Goal: Check status: Check status

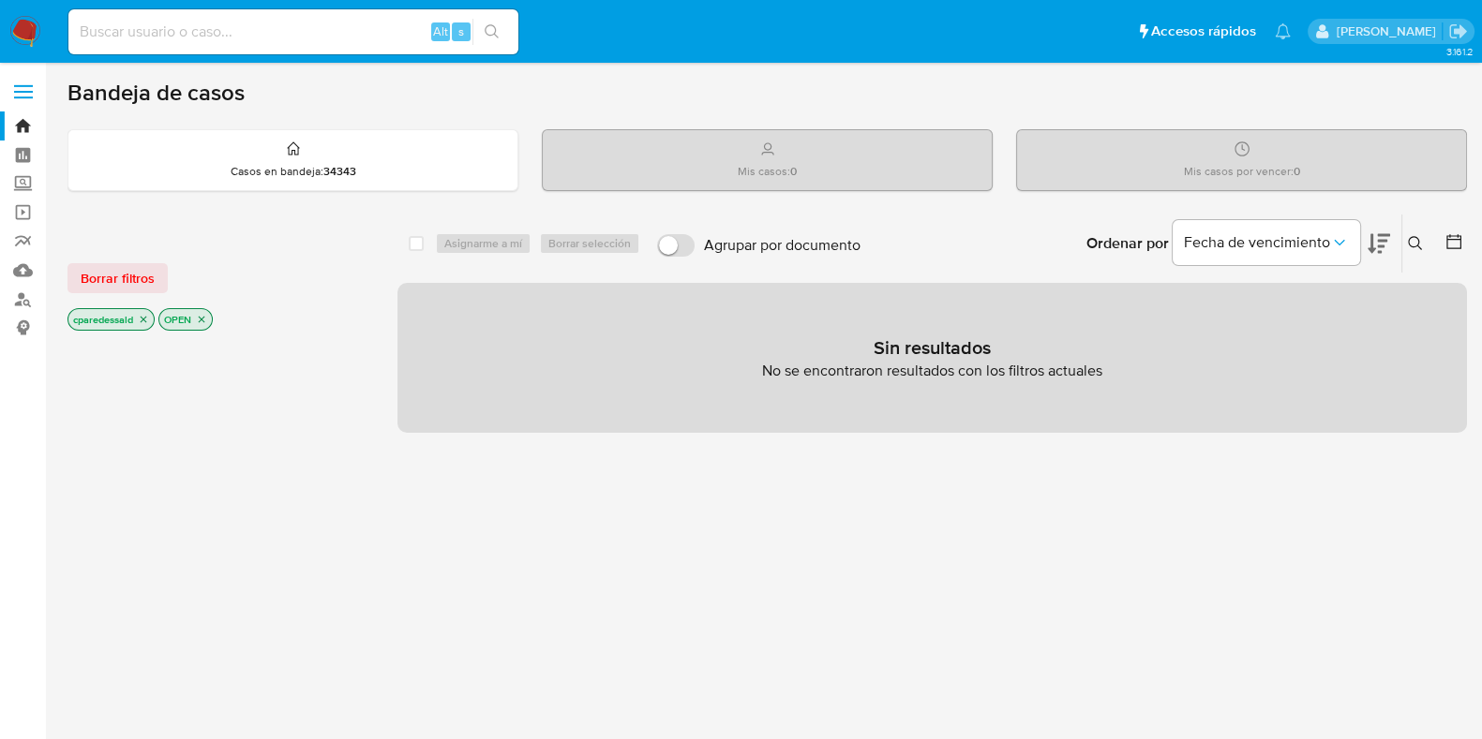
click at [142, 319] on icon "close-filter" at bounding box center [143, 319] width 11 height 11
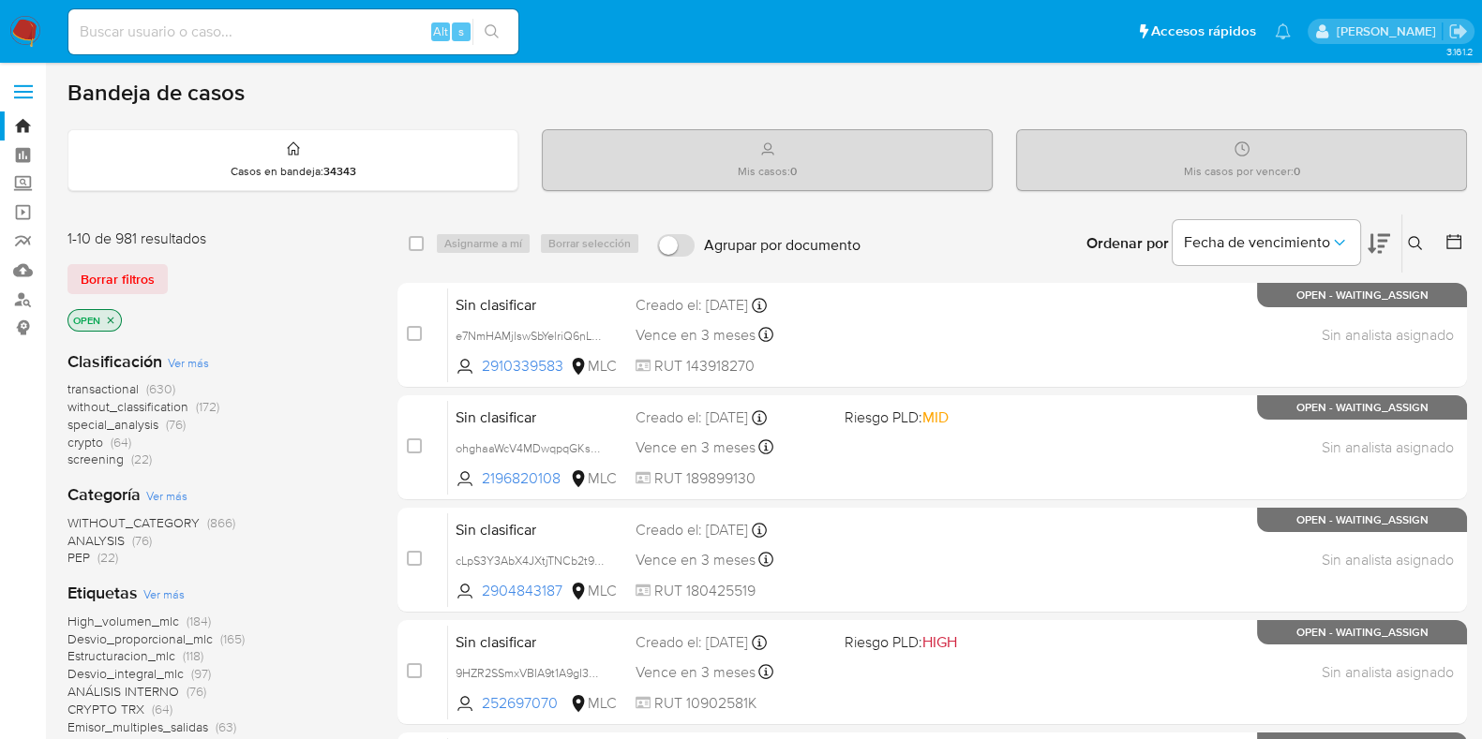
click at [1452, 237] on icon at bounding box center [1453, 241] width 15 height 15
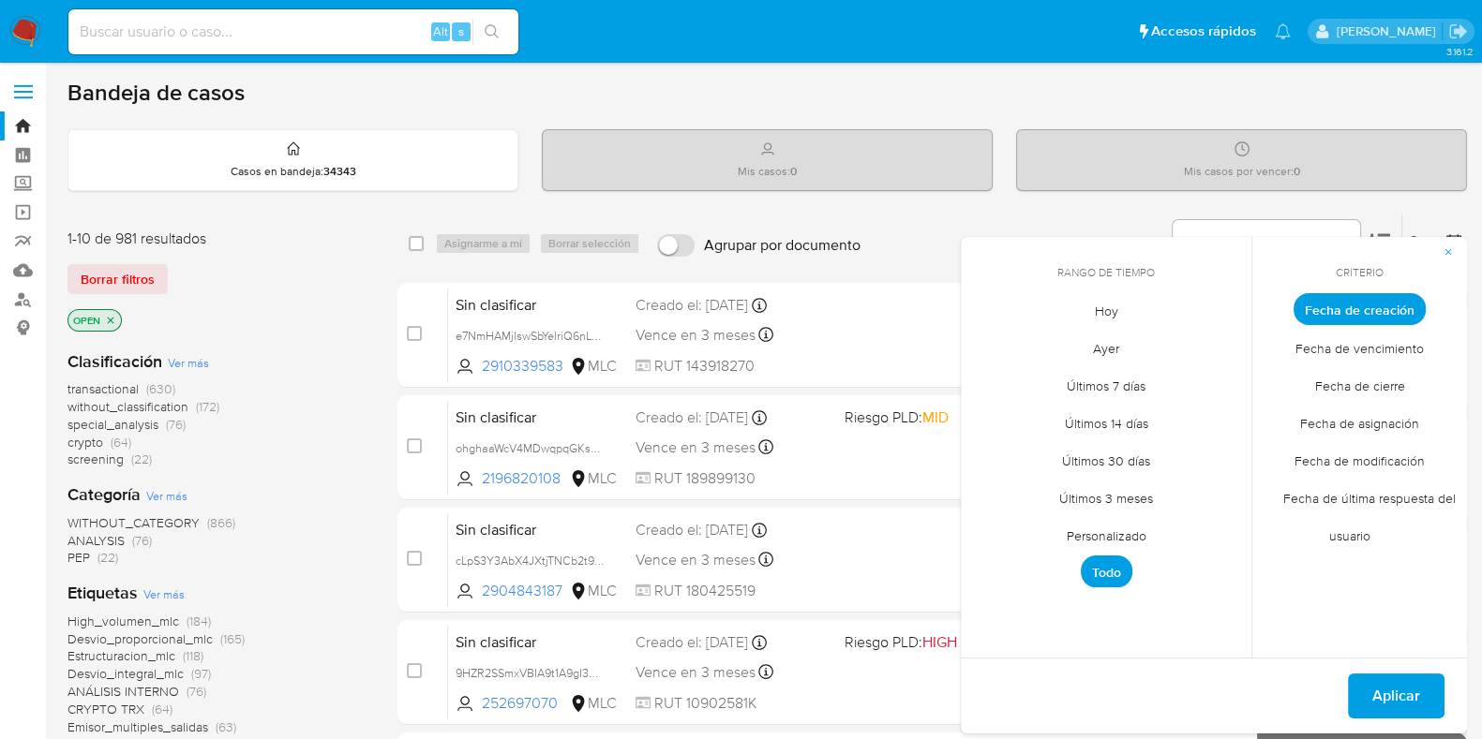
click at [1119, 528] on span "Personalizado" at bounding box center [1106, 535] width 119 height 38
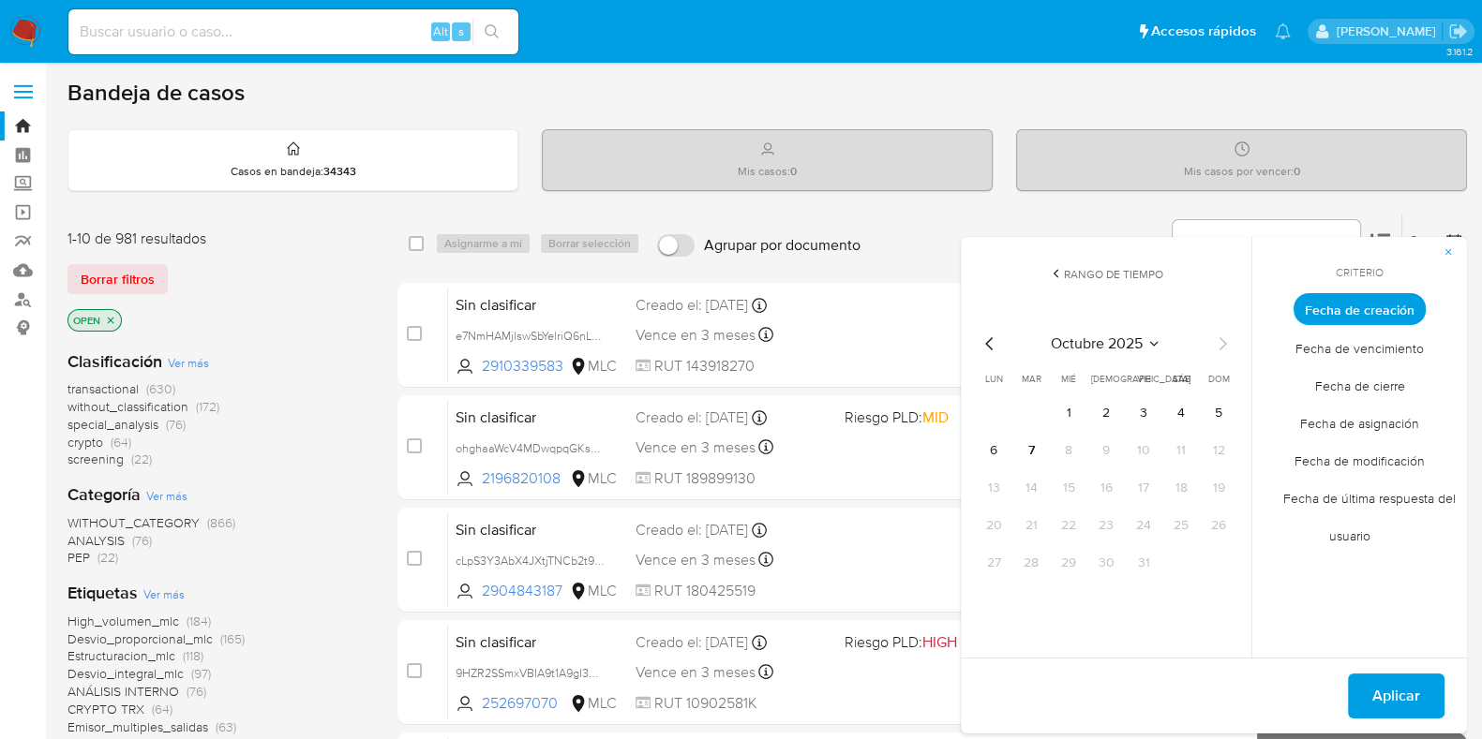
click at [992, 337] on icon "Mes anterior" at bounding box center [989, 344] width 22 height 22
click at [992, 336] on icon "Mes anterior" at bounding box center [989, 344] width 22 height 22
click at [999, 334] on icon "Mes anterior" at bounding box center [989, 344] width 22 height 22
click at [1031, 409] on button "1" at bounding box center [1031, 413] width 30 height 30
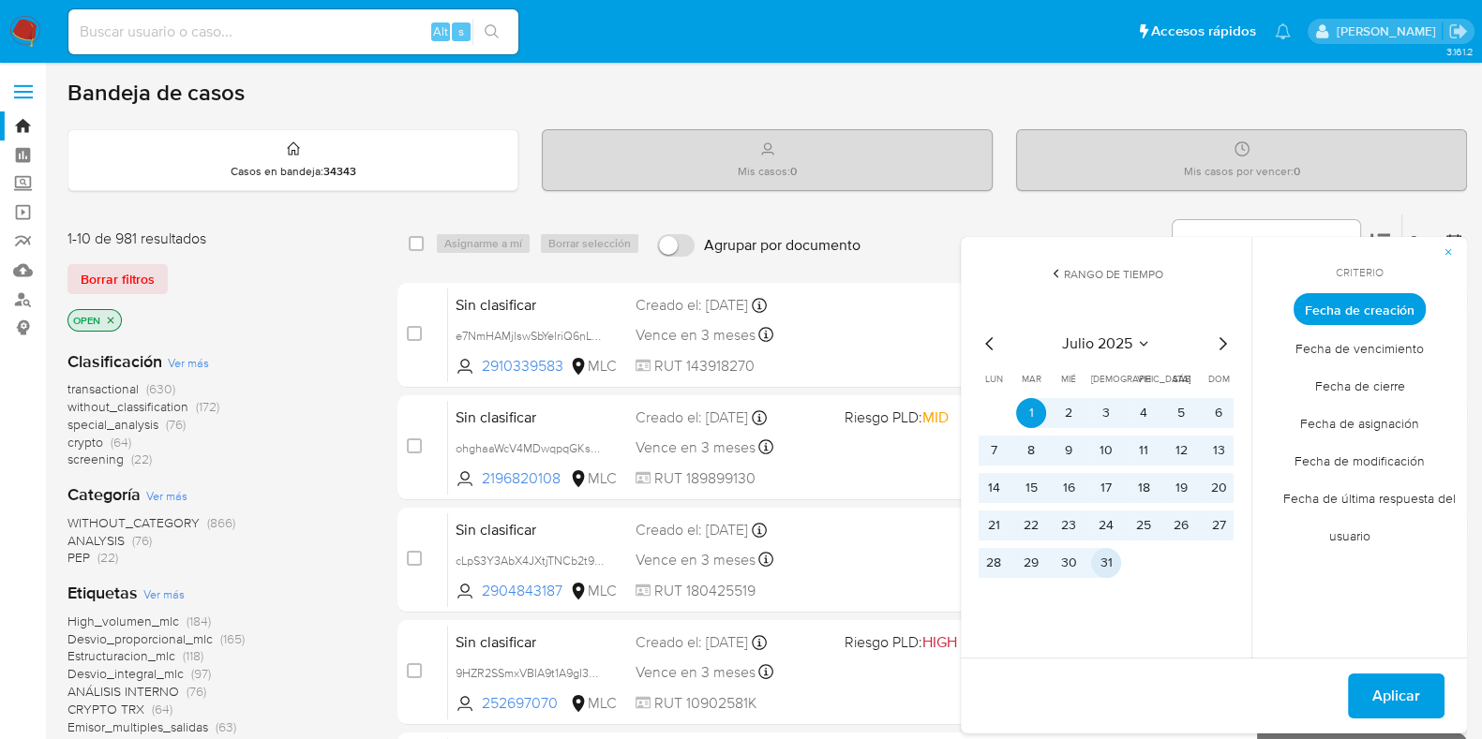
click at [1106, 553] on button "31" at bounding box center [1106, 563] width 30 height 30
click at [1386, 692] on span "Aplicar" at bounding box center [1396, 696] width 48 height 41
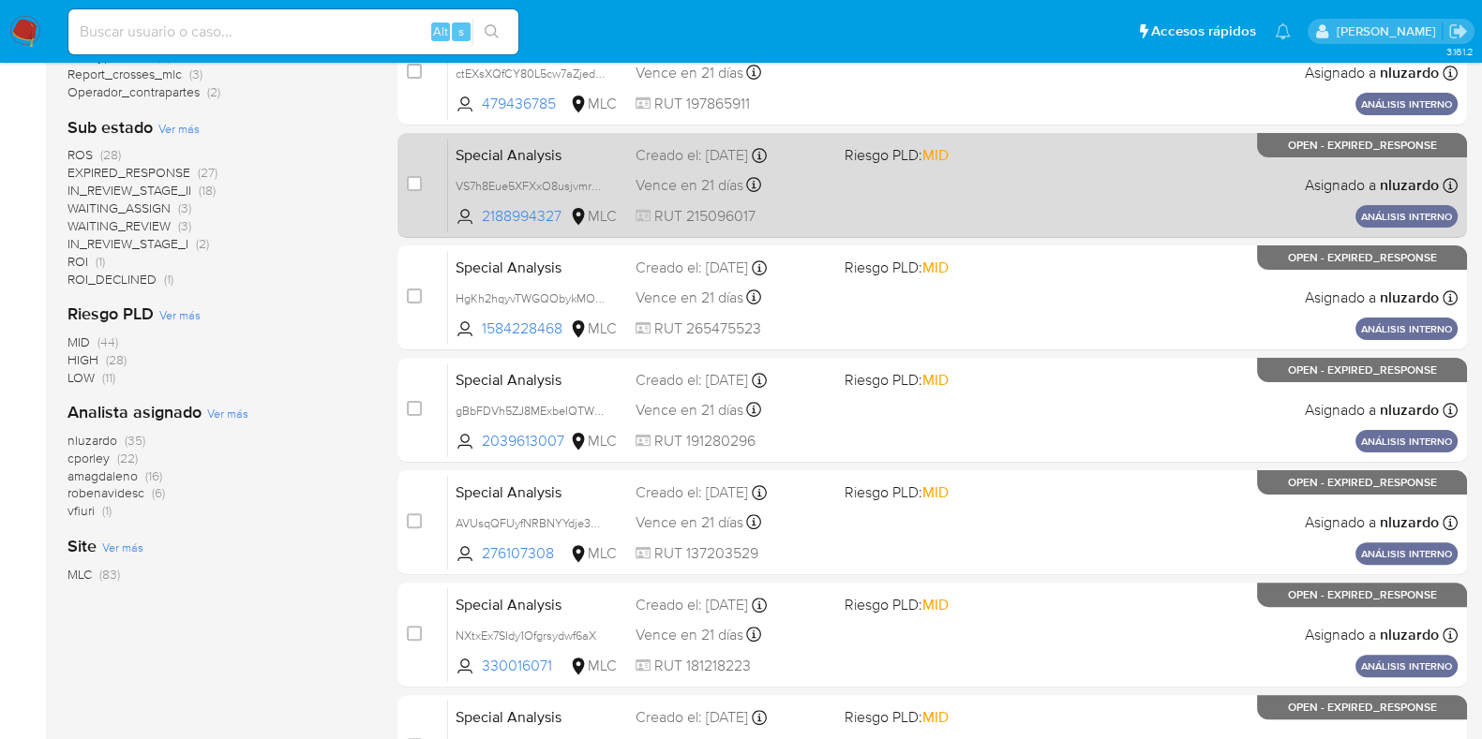
scroll to position [805, 0]
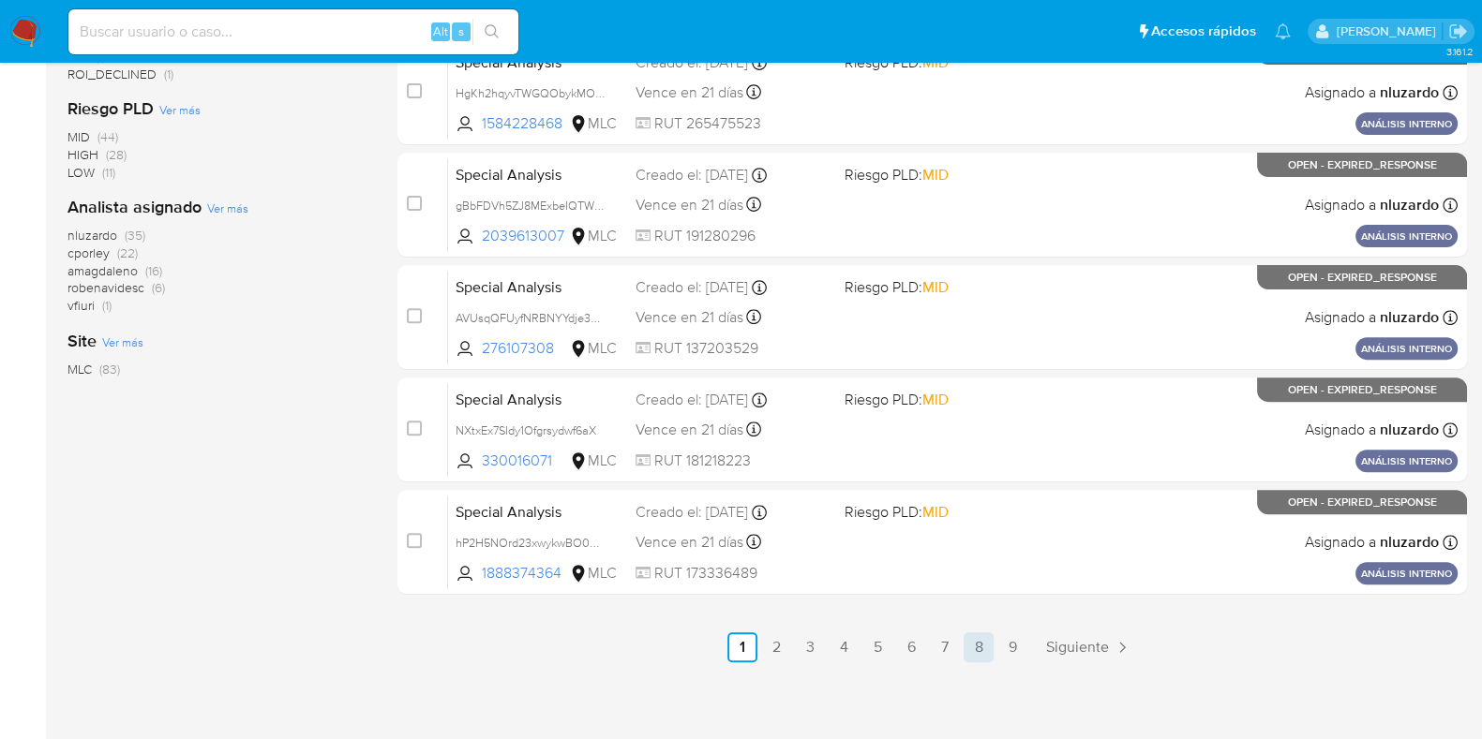
click at [963, 642] on link "8" at bounding box center [978, 648] width 30 height 30
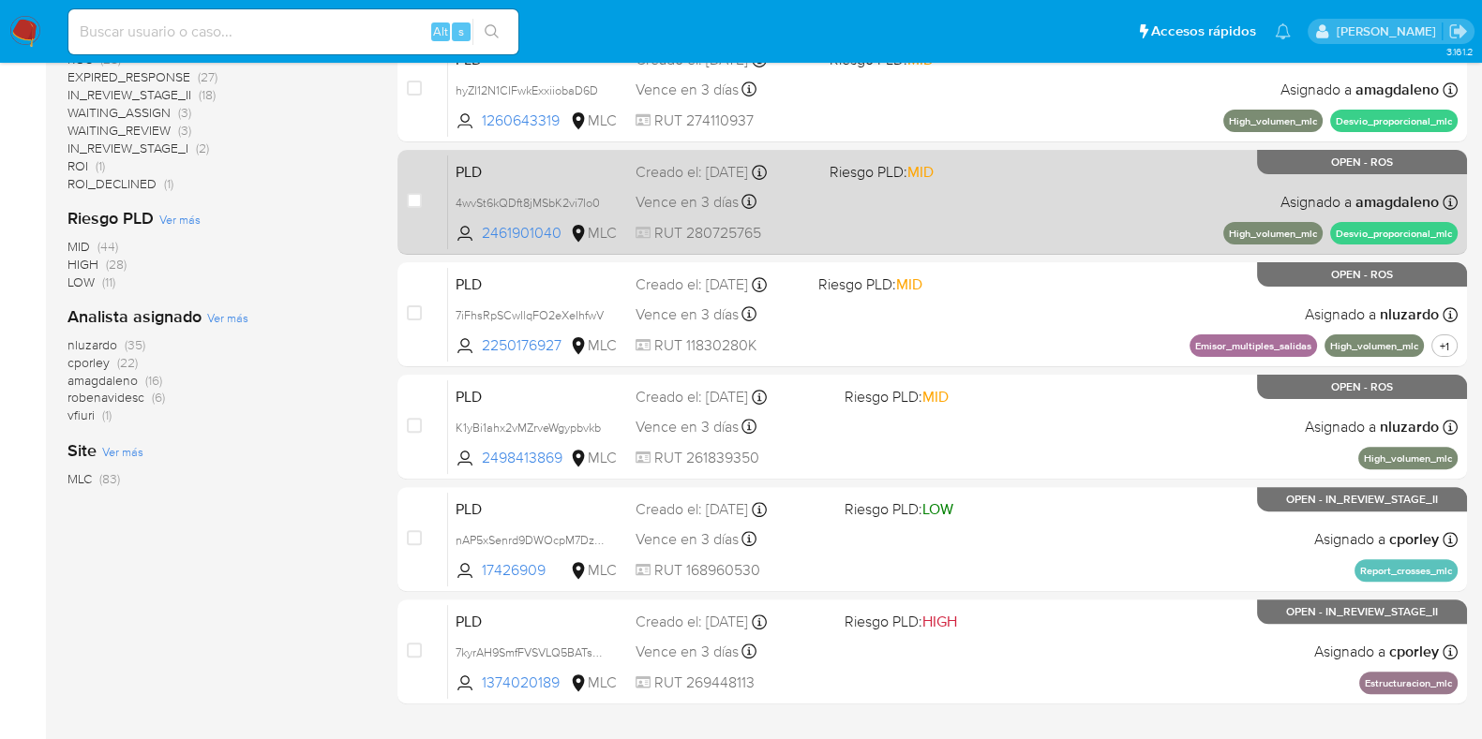
scroll to position [805, 0]
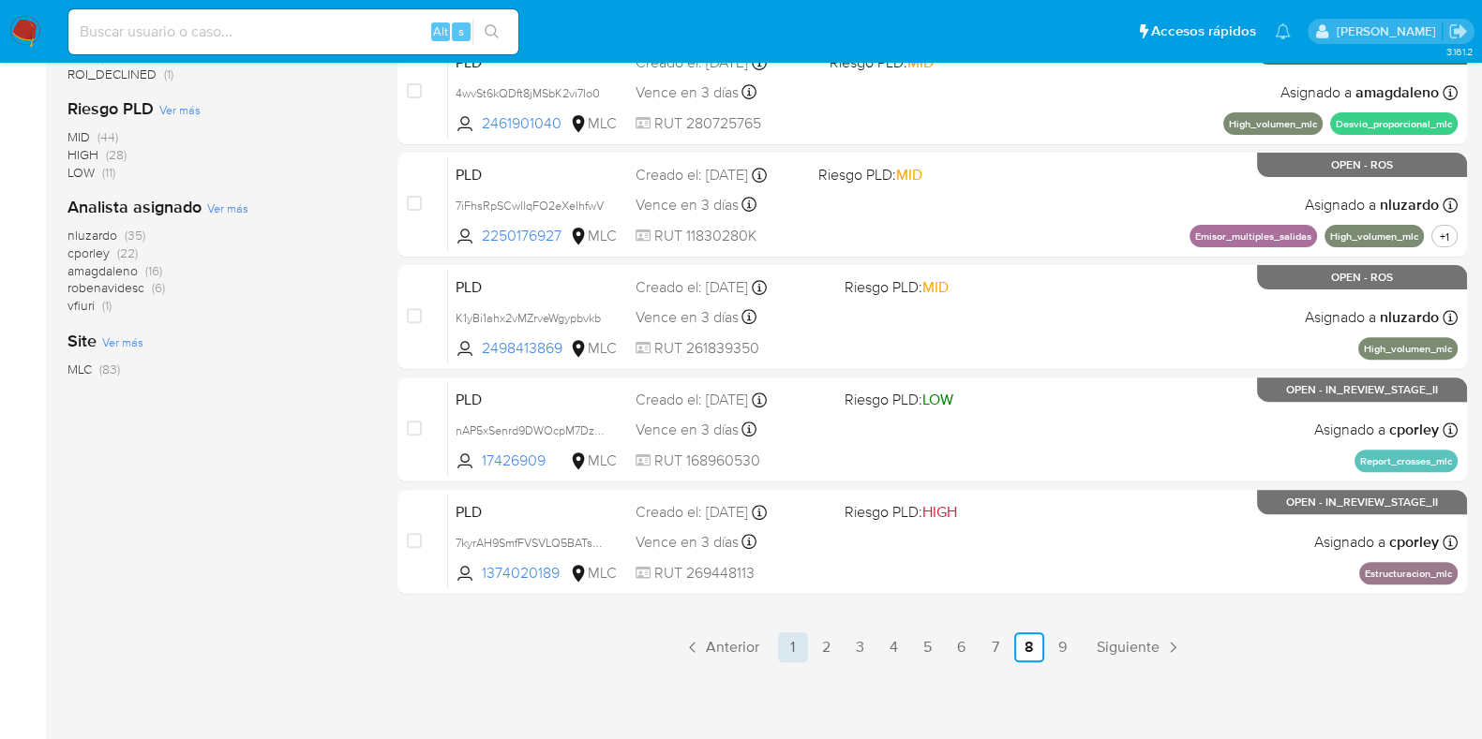
click at [798, 648] on link "1" at bounding box center [793, 648] width 30 height 30
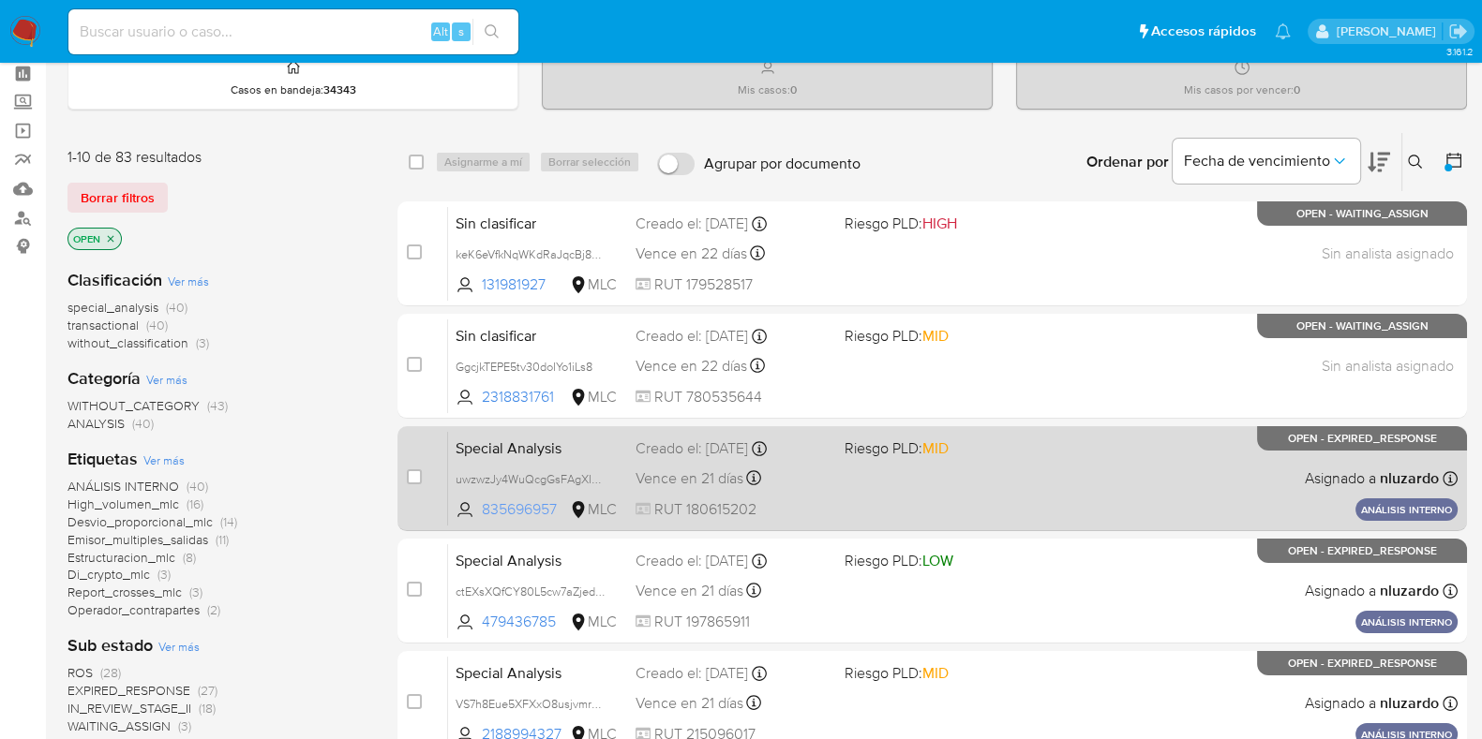
scroll to position [351, 0]
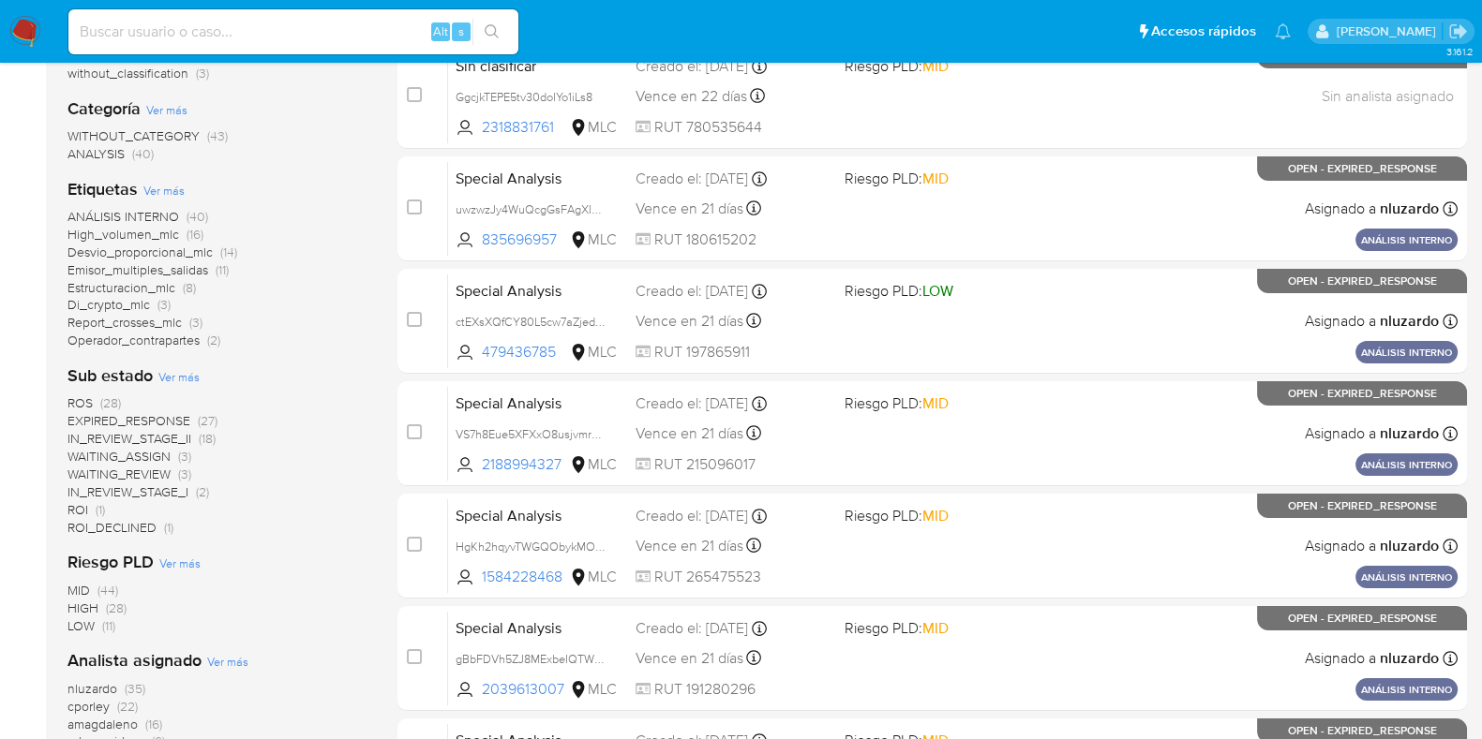
click at [175, 411] on span "EXPIRED_RESPONSE" at bounding box center [128, 420] width 123 height 19
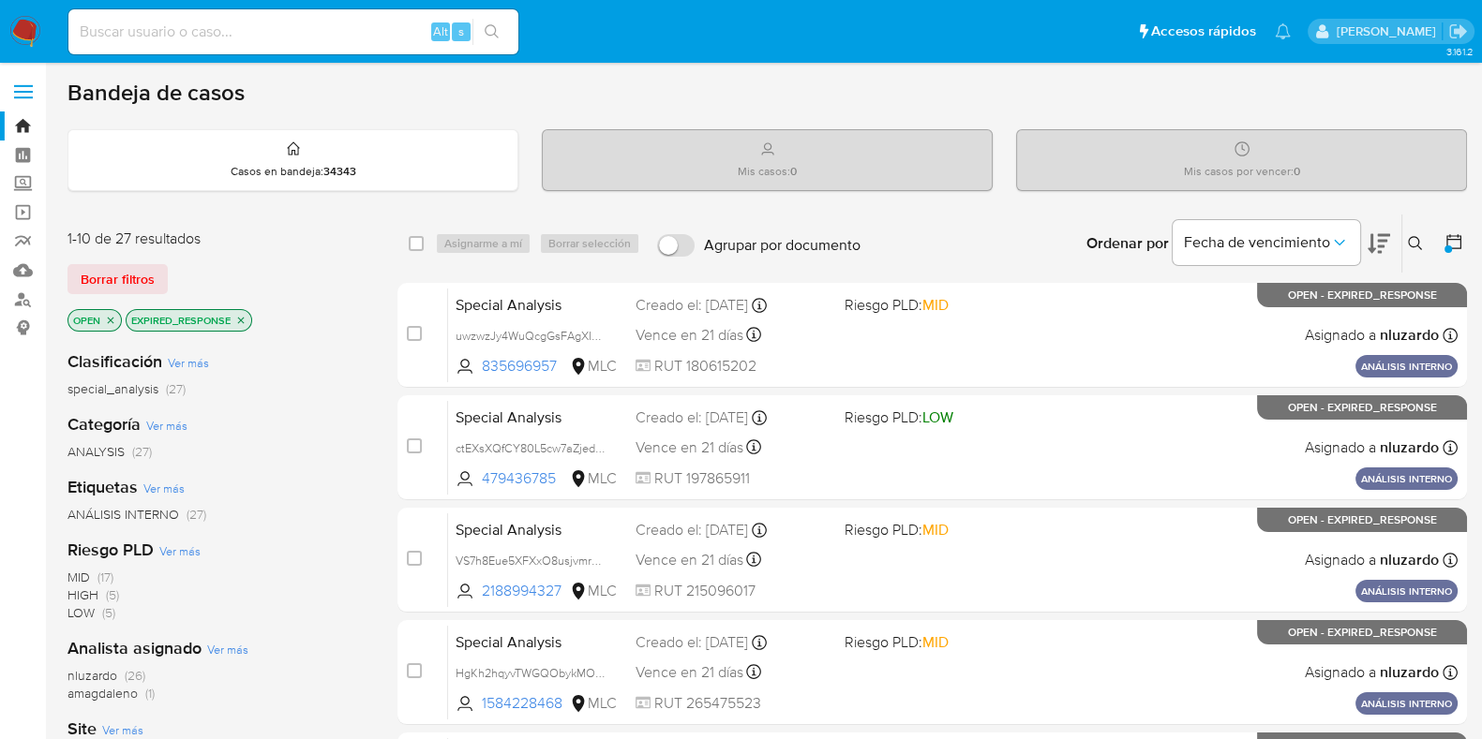
click at [1373, 238] on icon at bounding box center [1378, 243] width 22 height 22
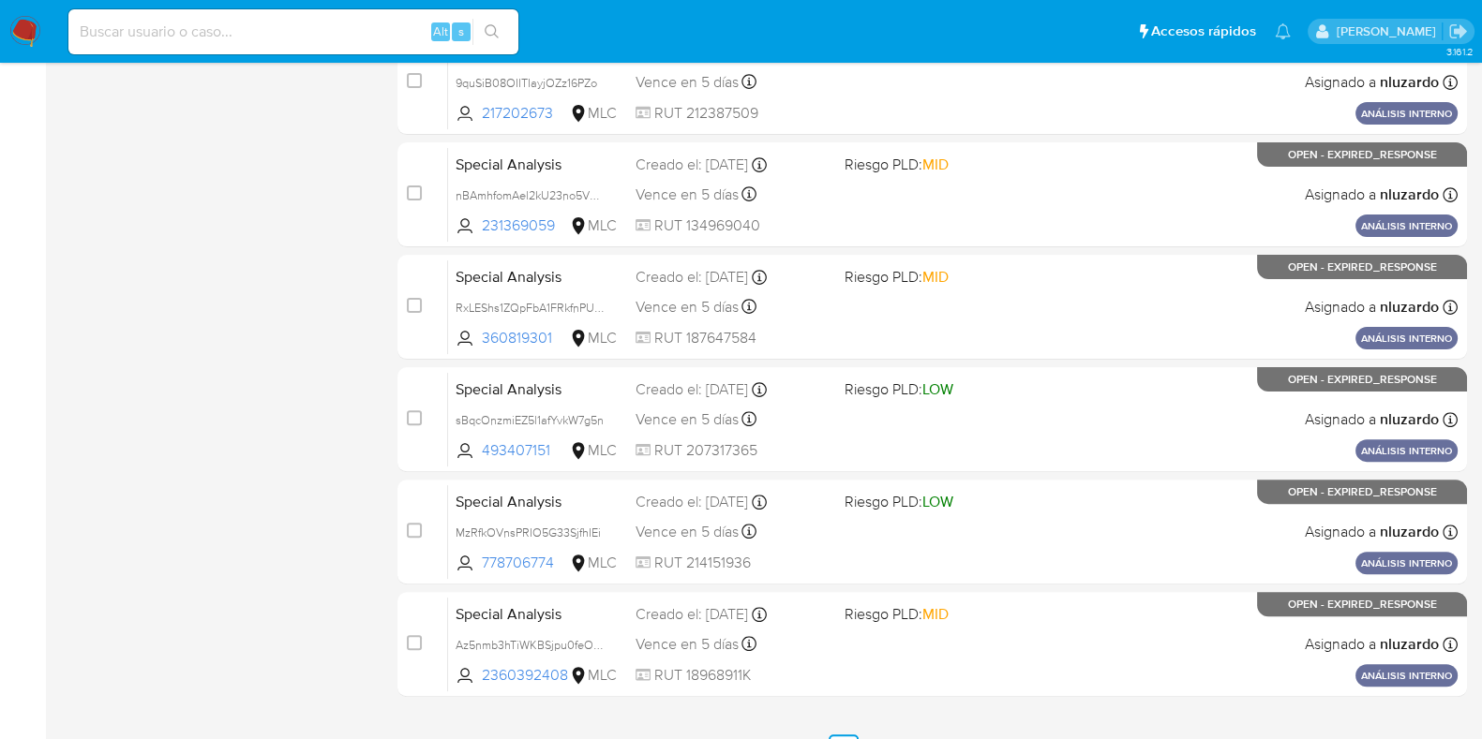
scroll to position [805, 0]
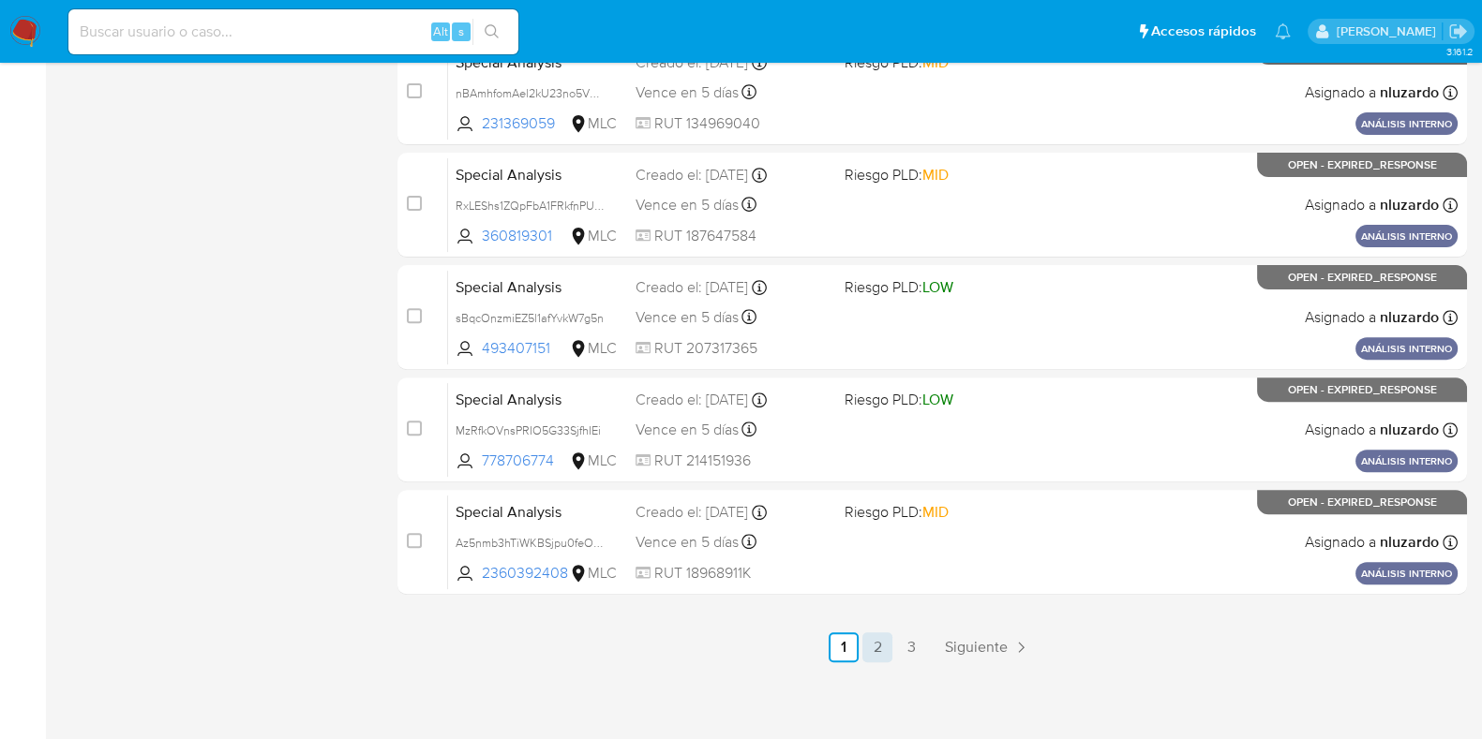
click at [876, 634] on link "2" at bounding box center [877, 648] width 30 height 30
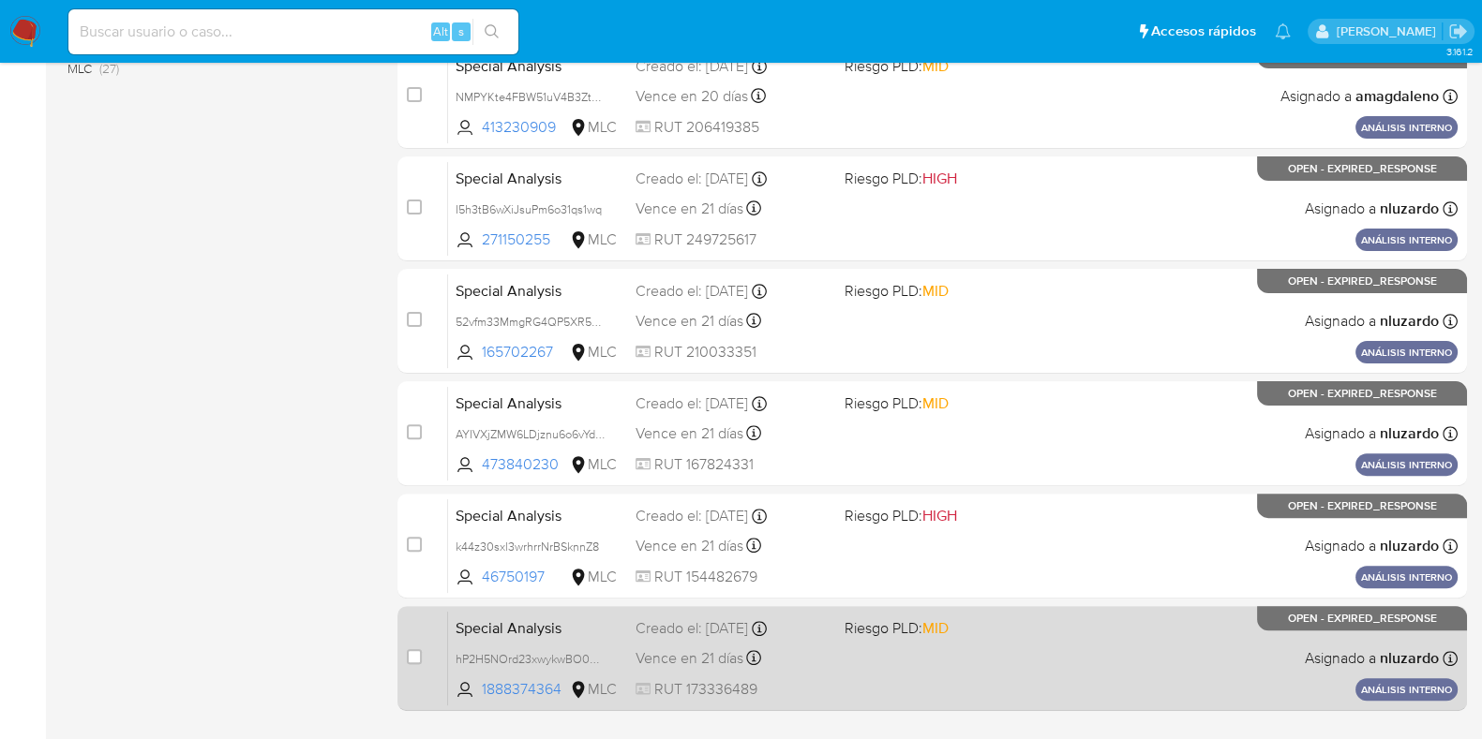
scroll to position [805, 0]
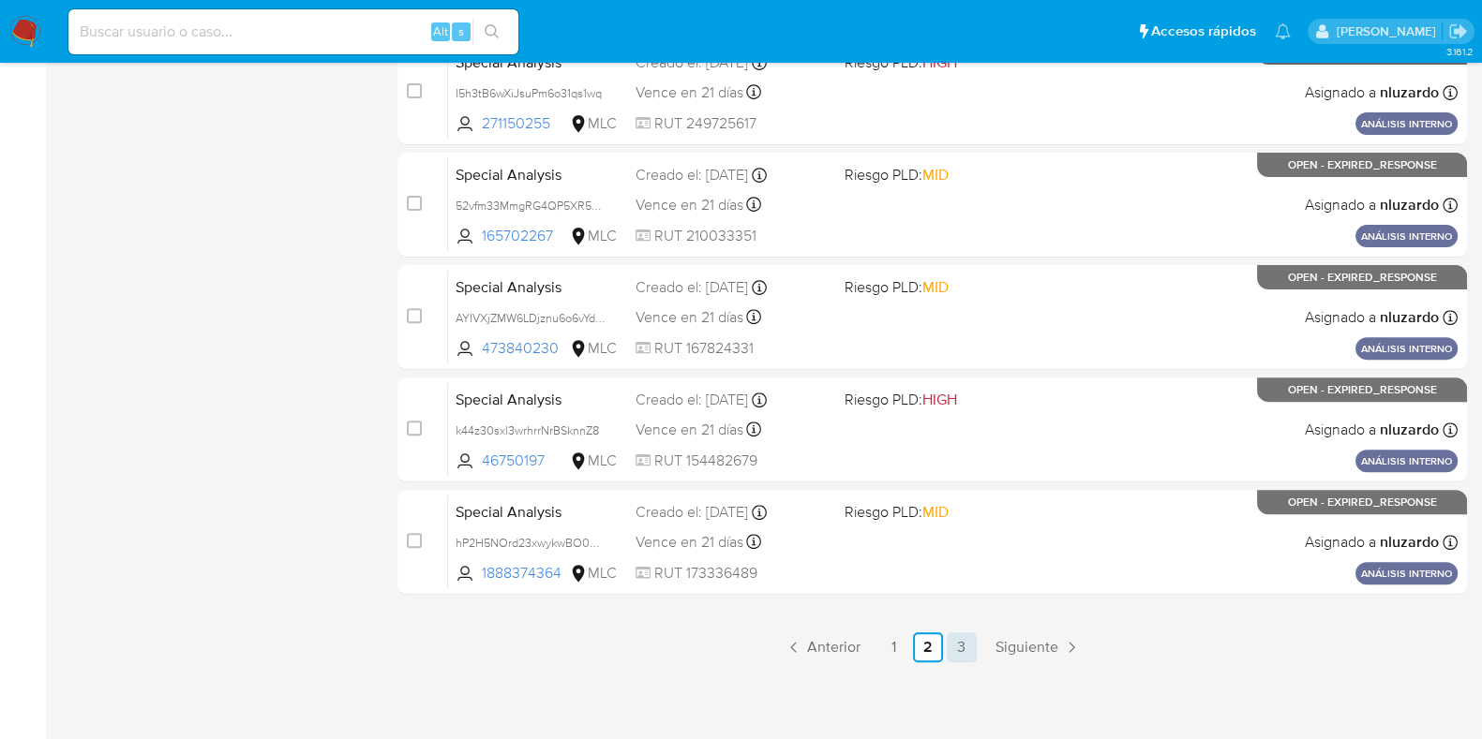
click at [960, 644] on link "3" at bounding box center [961, 648] width 30 height 30
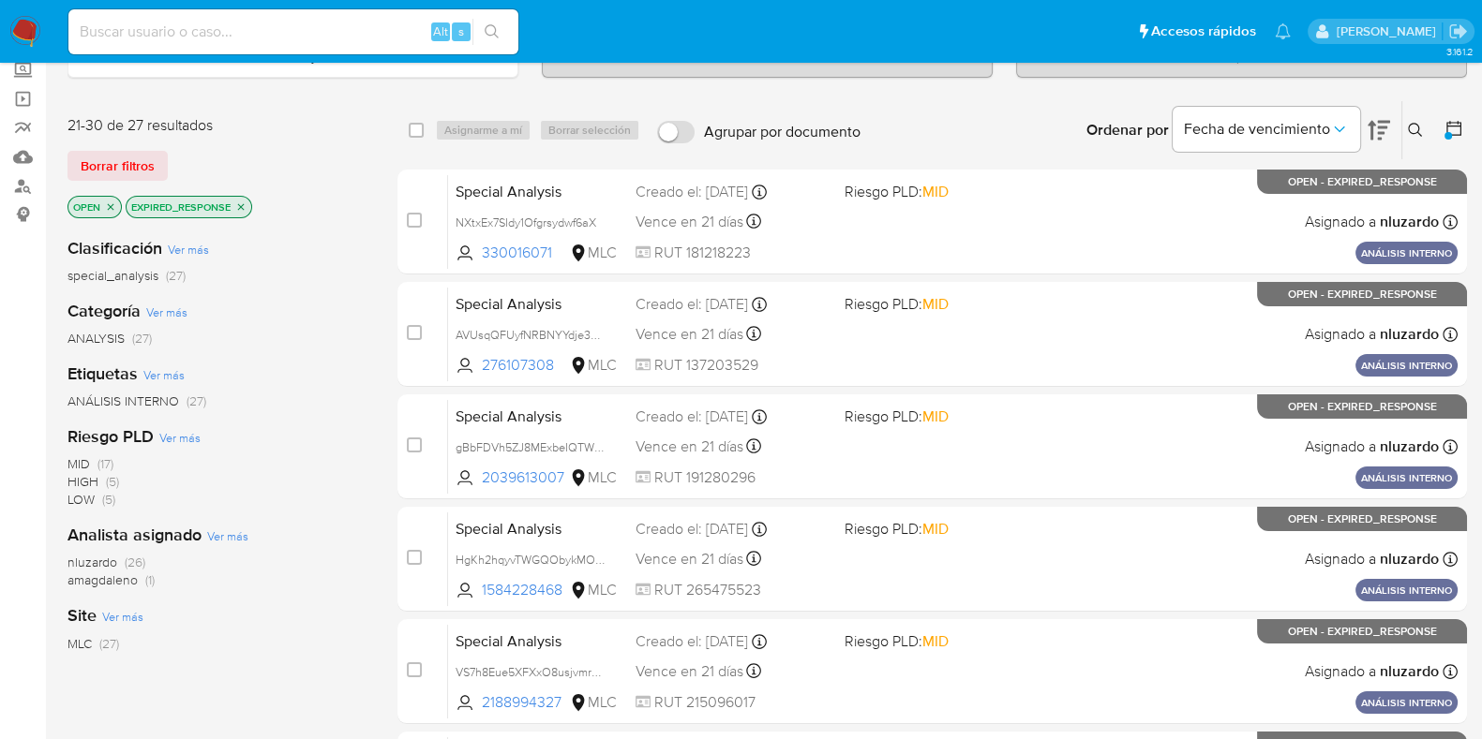
scroll to position [468, 0]
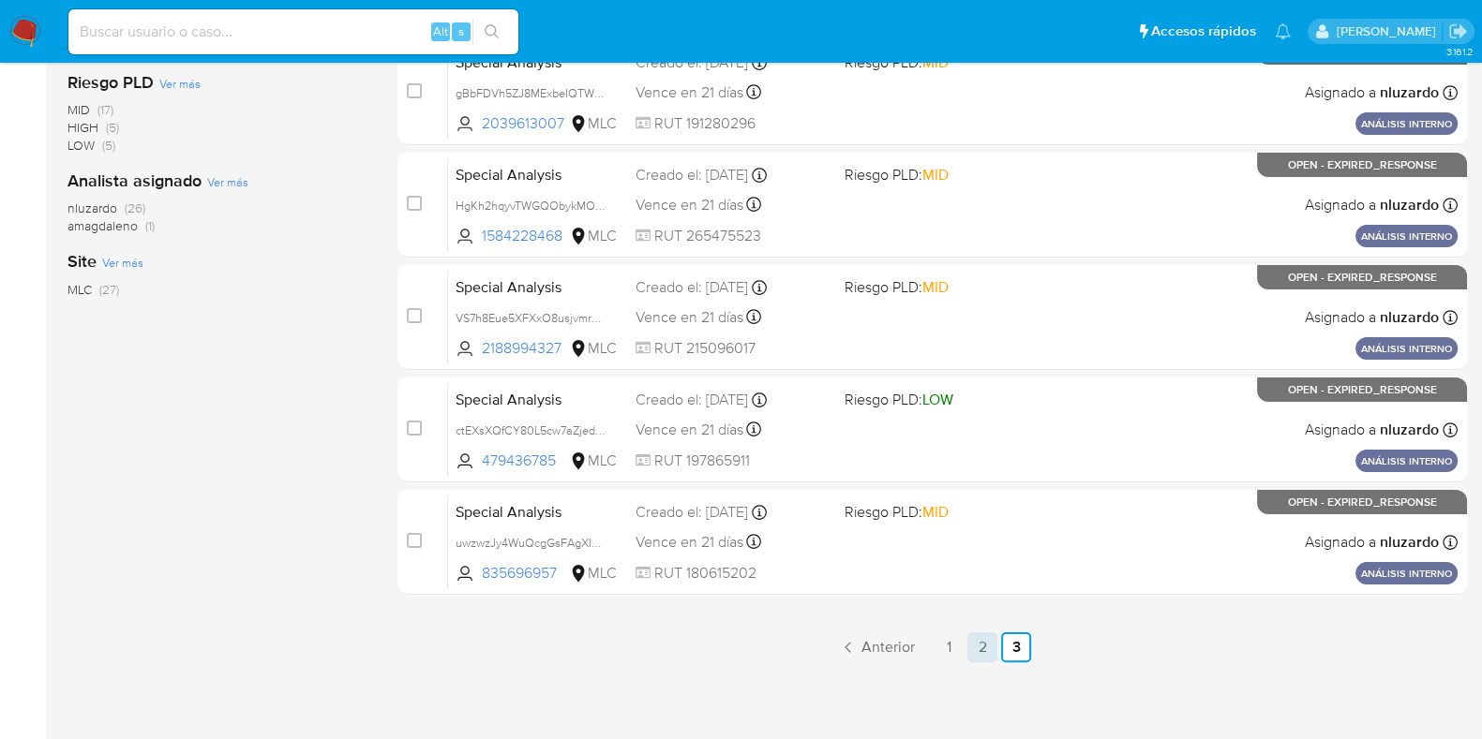
click at [975, 636] on link "2" at bounding box center [982, 648] width 30 height 30
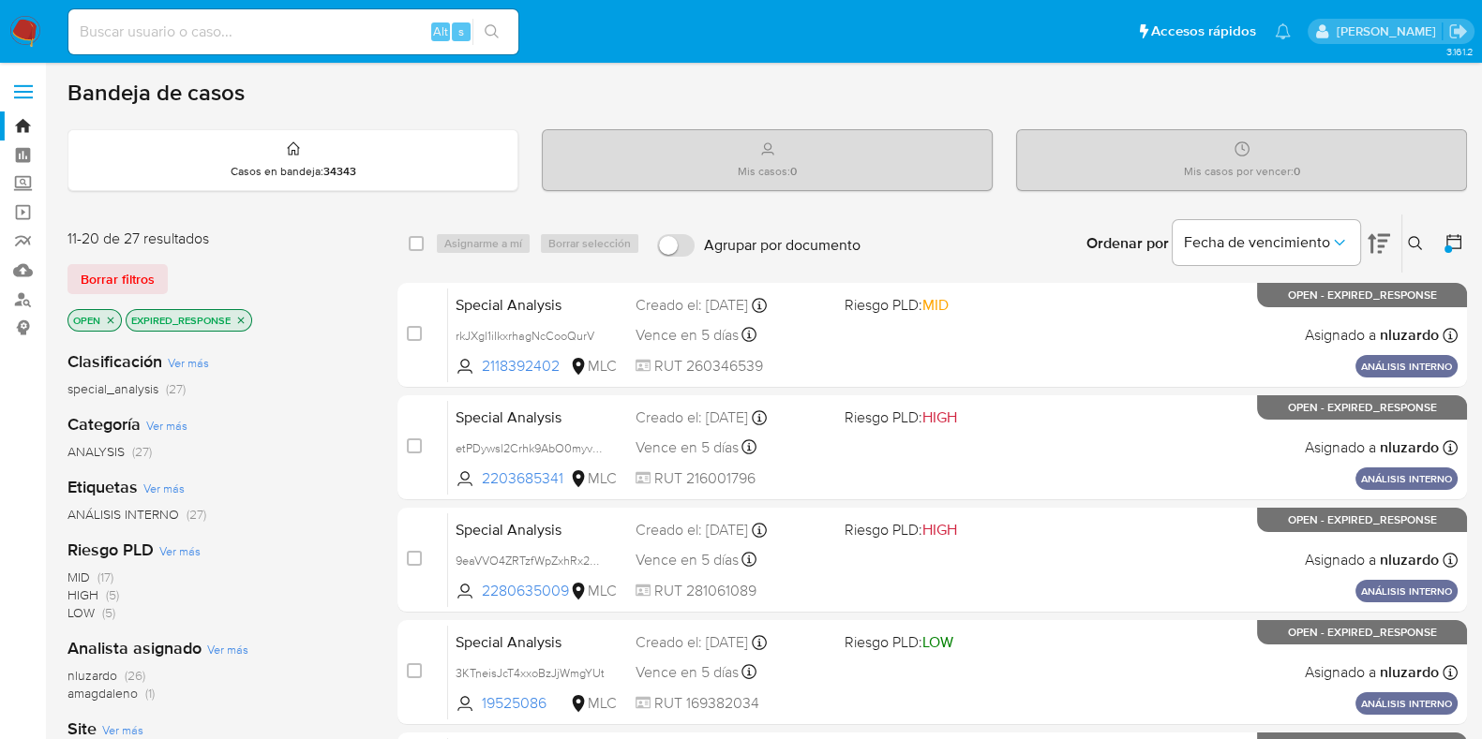
click at [244, 315] on icon "close-filter" at bounding box center [240, 320] width 11 height 11
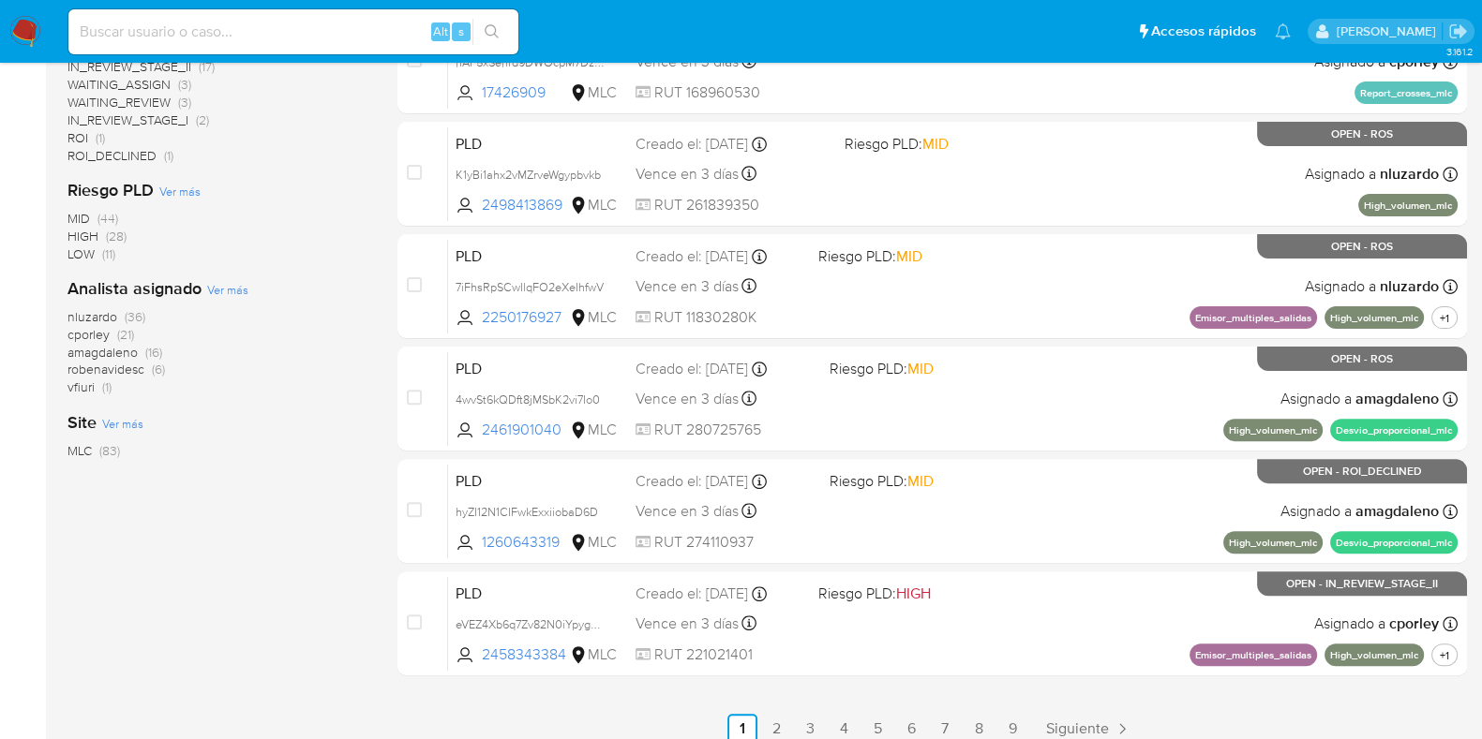
scroll to position [689, 0]
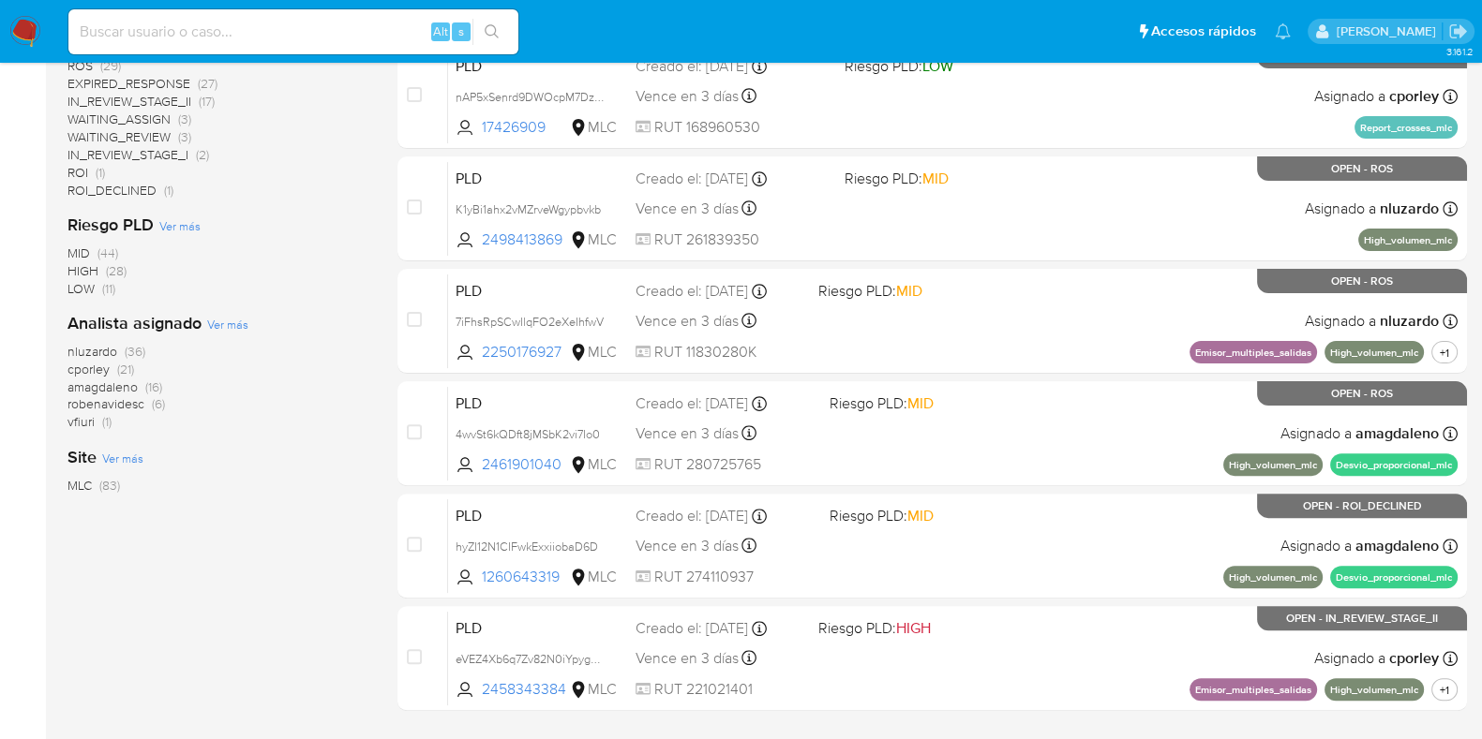
click at [89, 421] on span "vfiuri" at bounding box center [80, 421] width 27 height 19
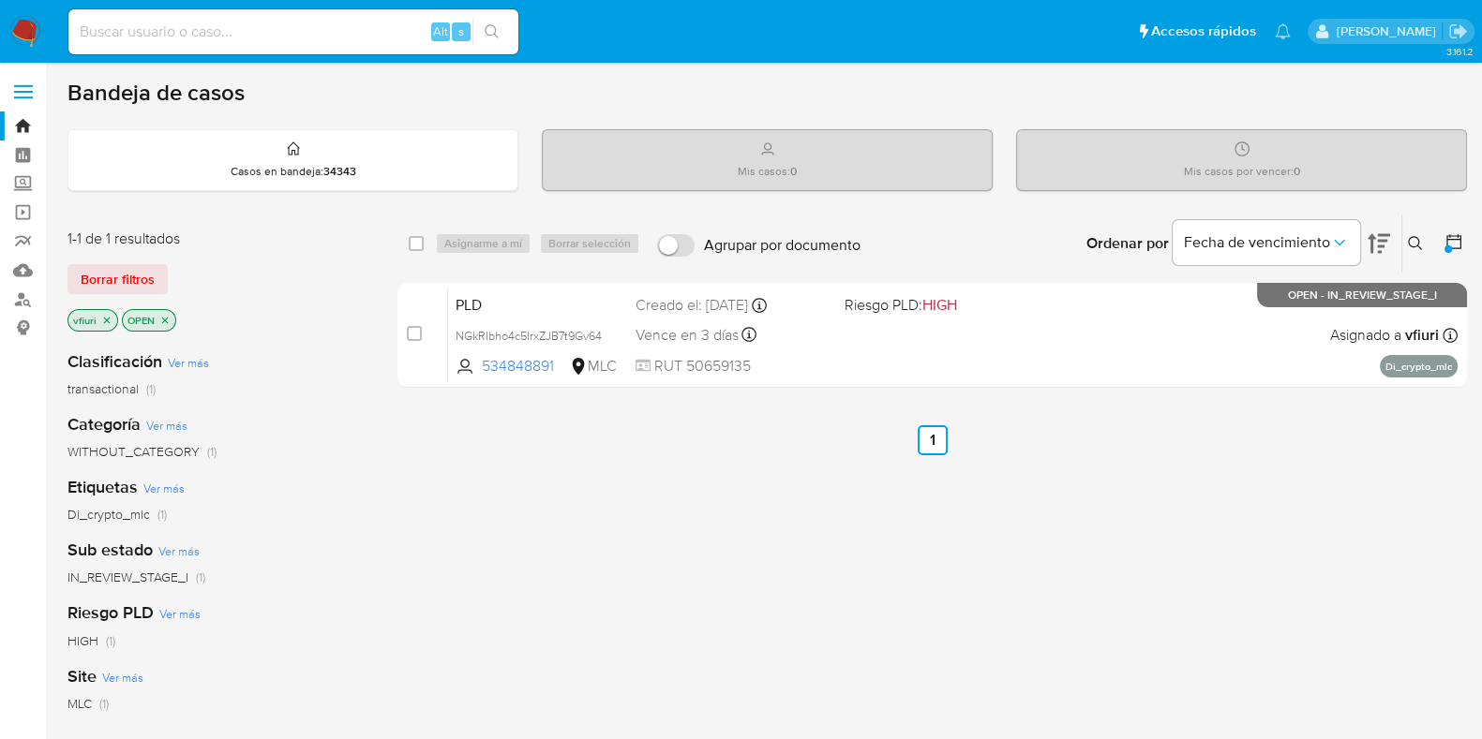
click at [108, 317] on icon "close-filter" at bounding box center [107, 320] width 7 height 7
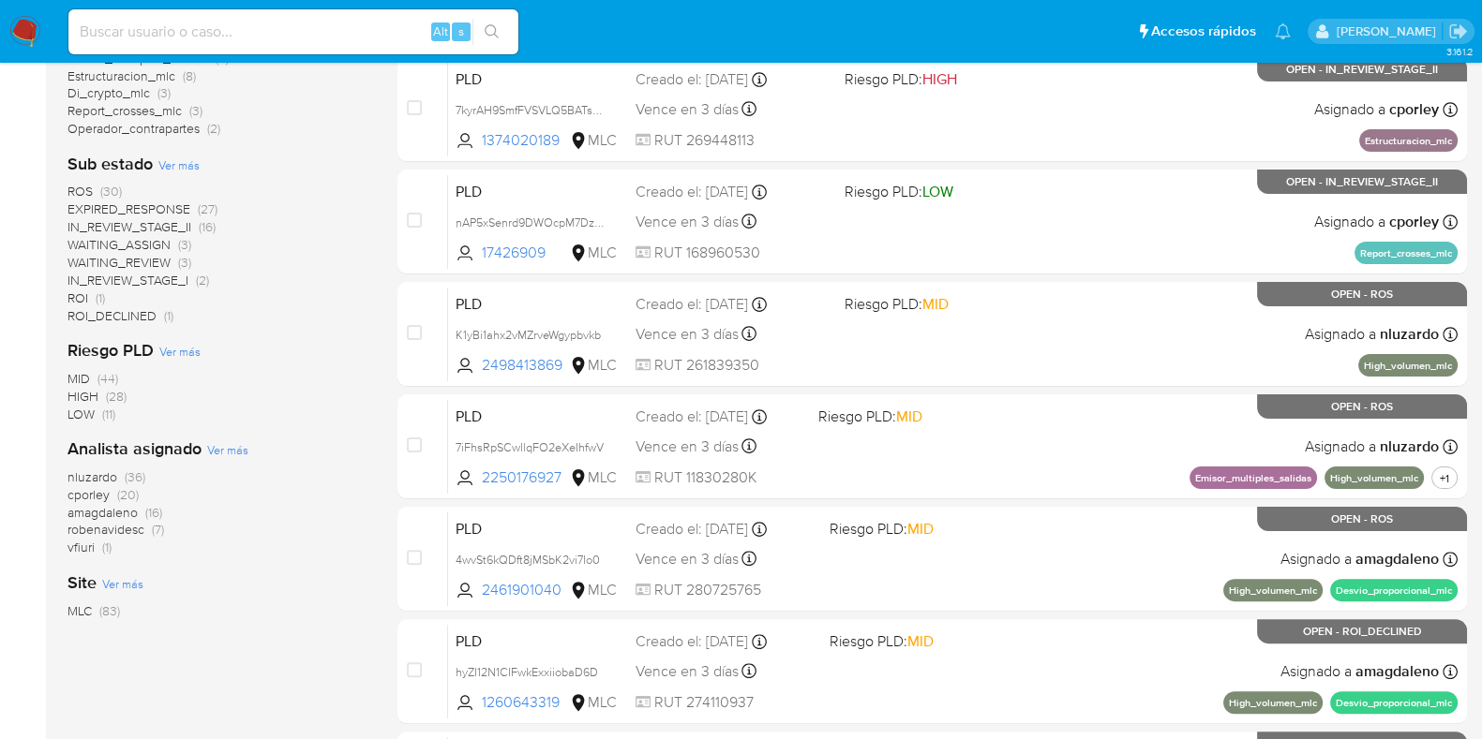
scroll to position [703, 0]
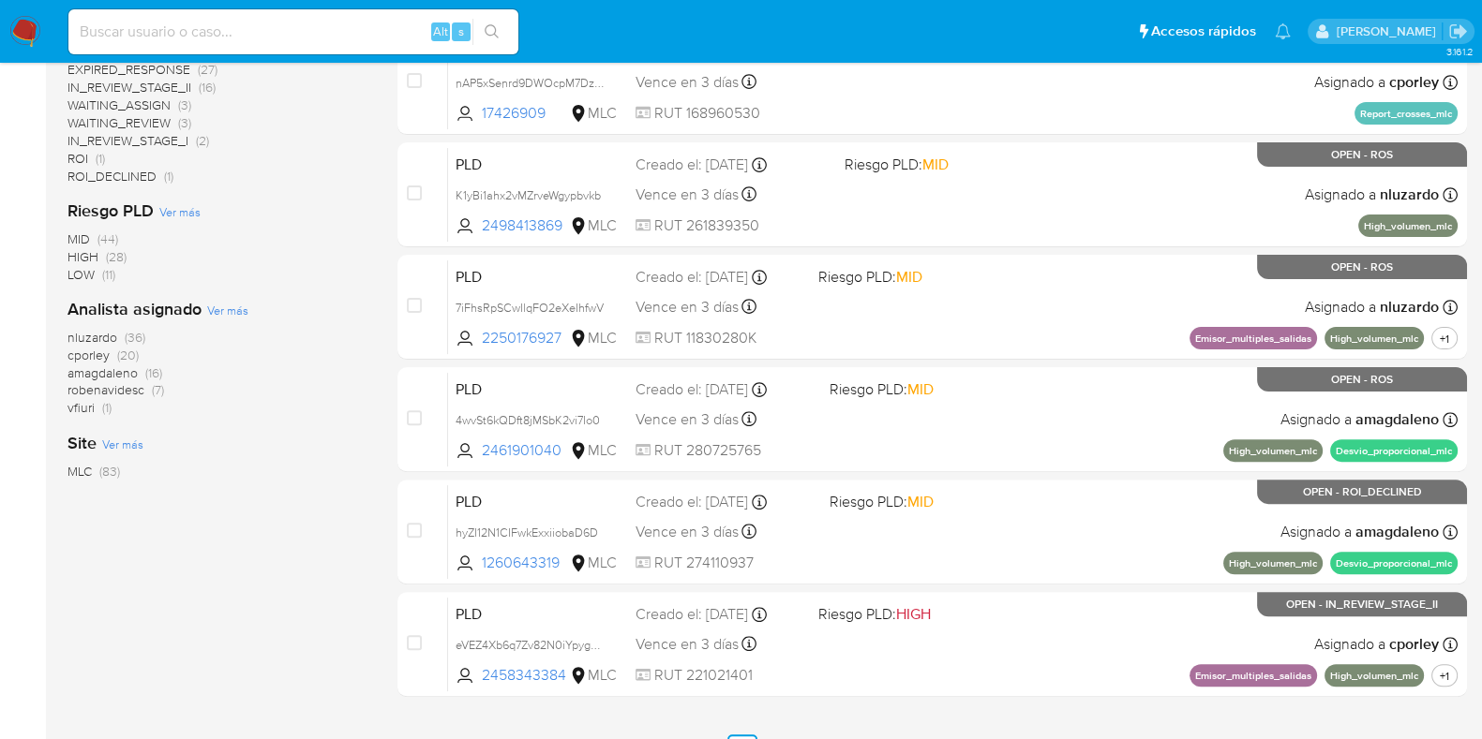
click at [121, 374] on span "amagdaleno" at bounding box center [102, 373] width 70 height 19
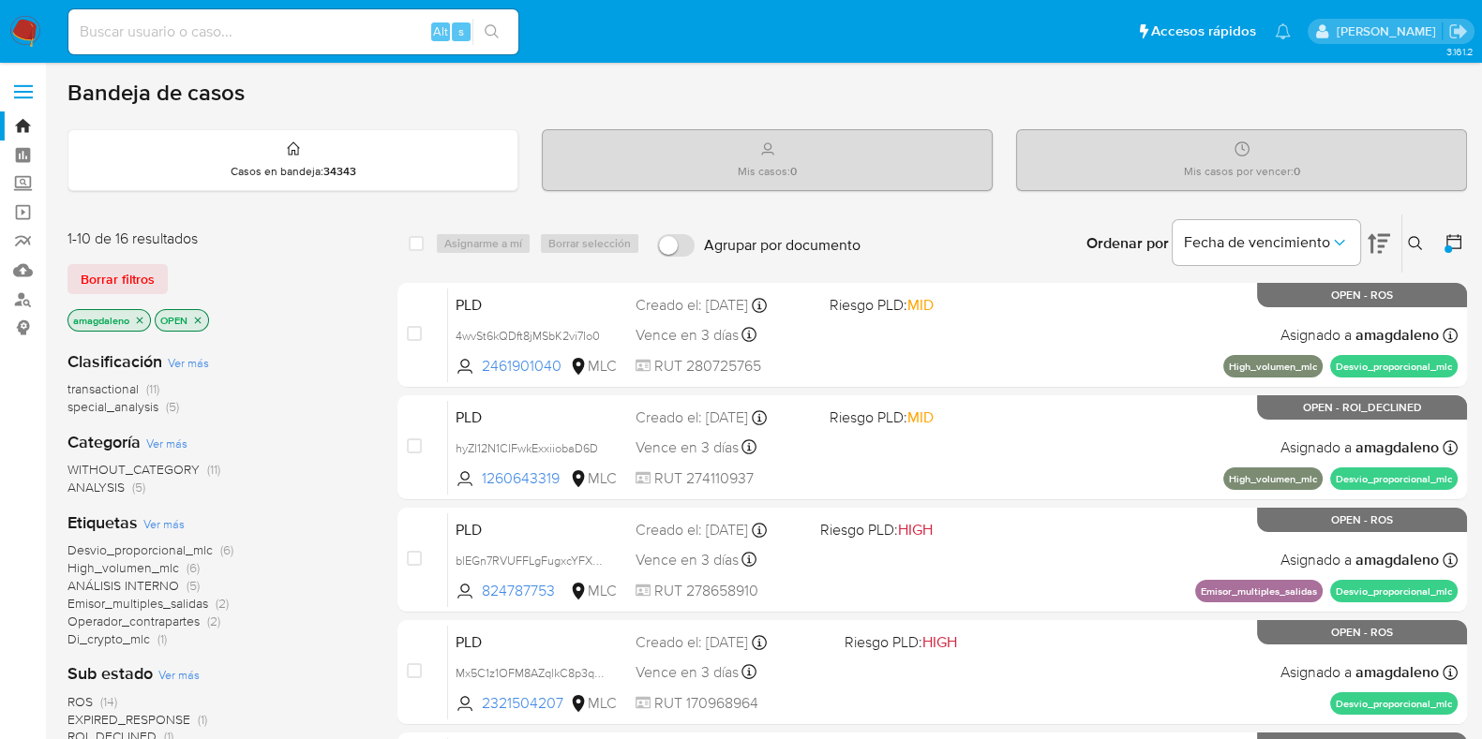
click at [142, 323] on icon "close-filter" at bounding box center [139, 320] width 11 height 11
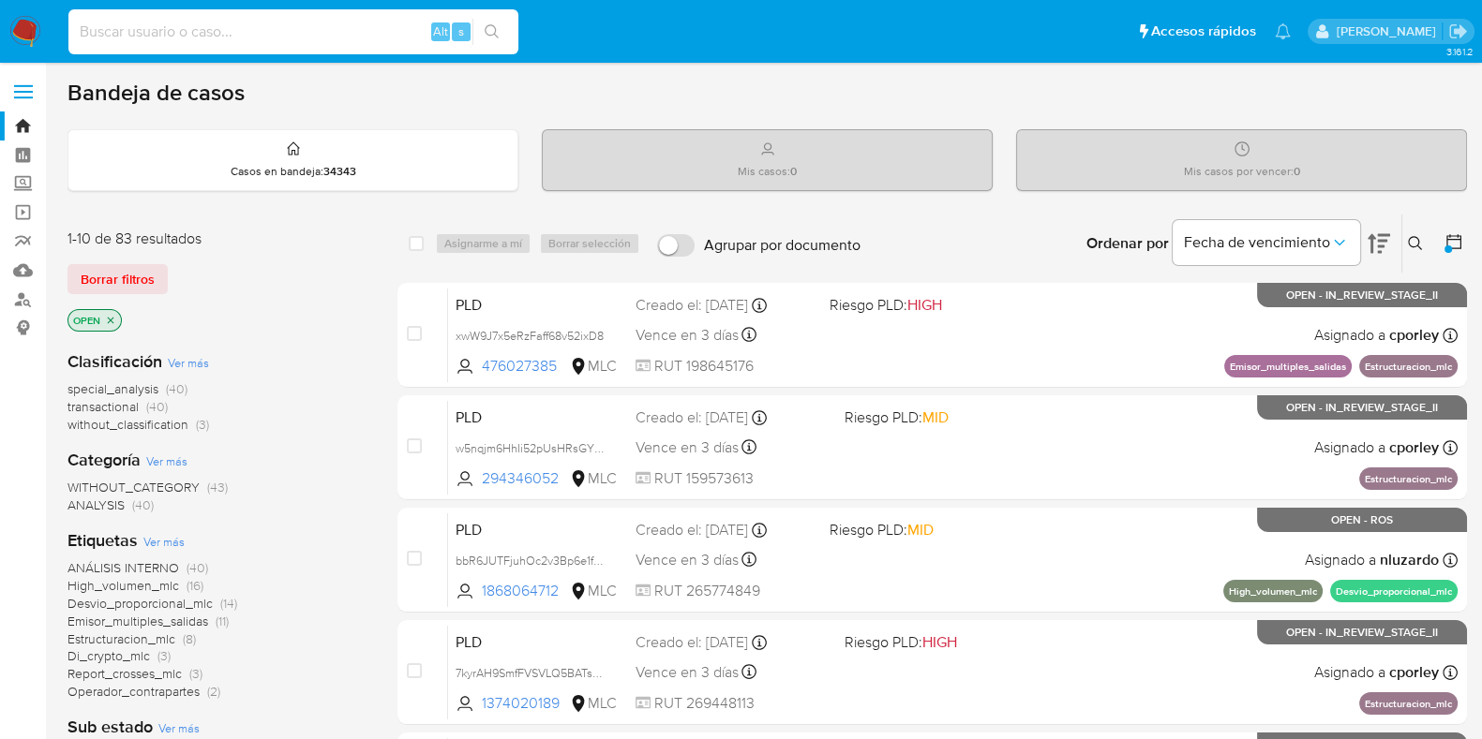
click at [406, 22] on input at bounding box center [293, 32] width 450 height 24
paste input "772253002"
type input "772253002"
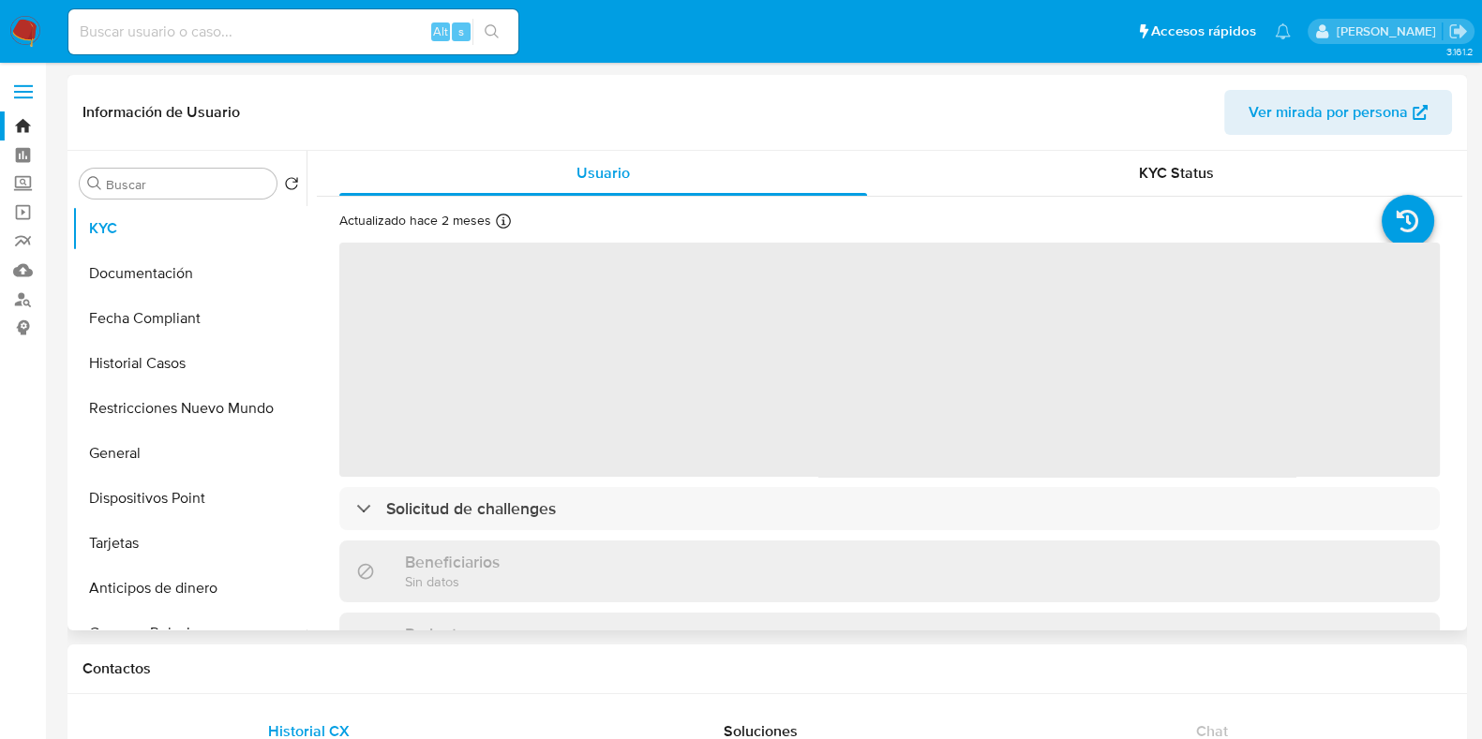
select select "10"
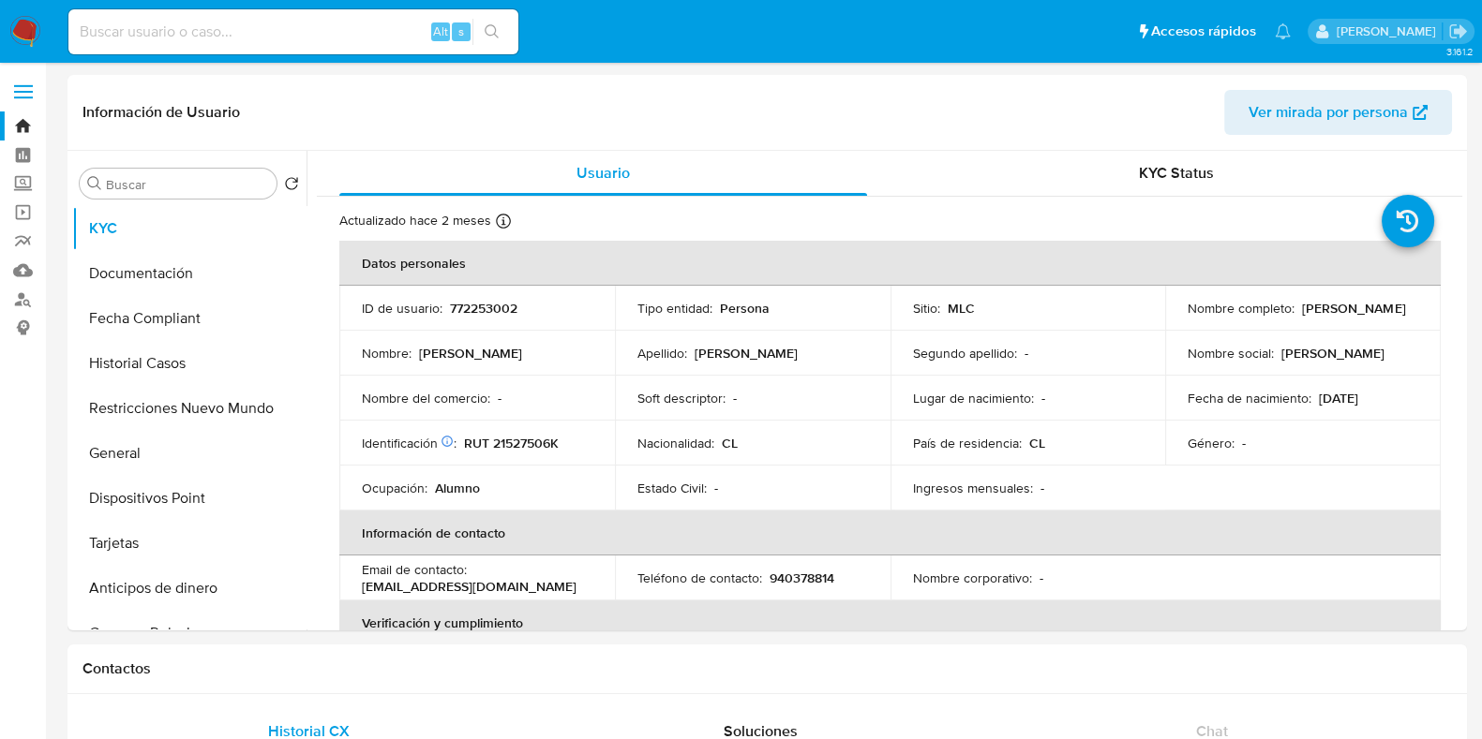
click at [267, 18] on div "Alt s" at bounding box center [293, 31] width 450 height 45
click at [290, 46] on div "Alt s" at bounding box center [293, 31] width 450 height 45
click at [290, 34] on input at bounding box center [293, 32] width 450 height 24
paste input "2443561463"
type input "2443561463"
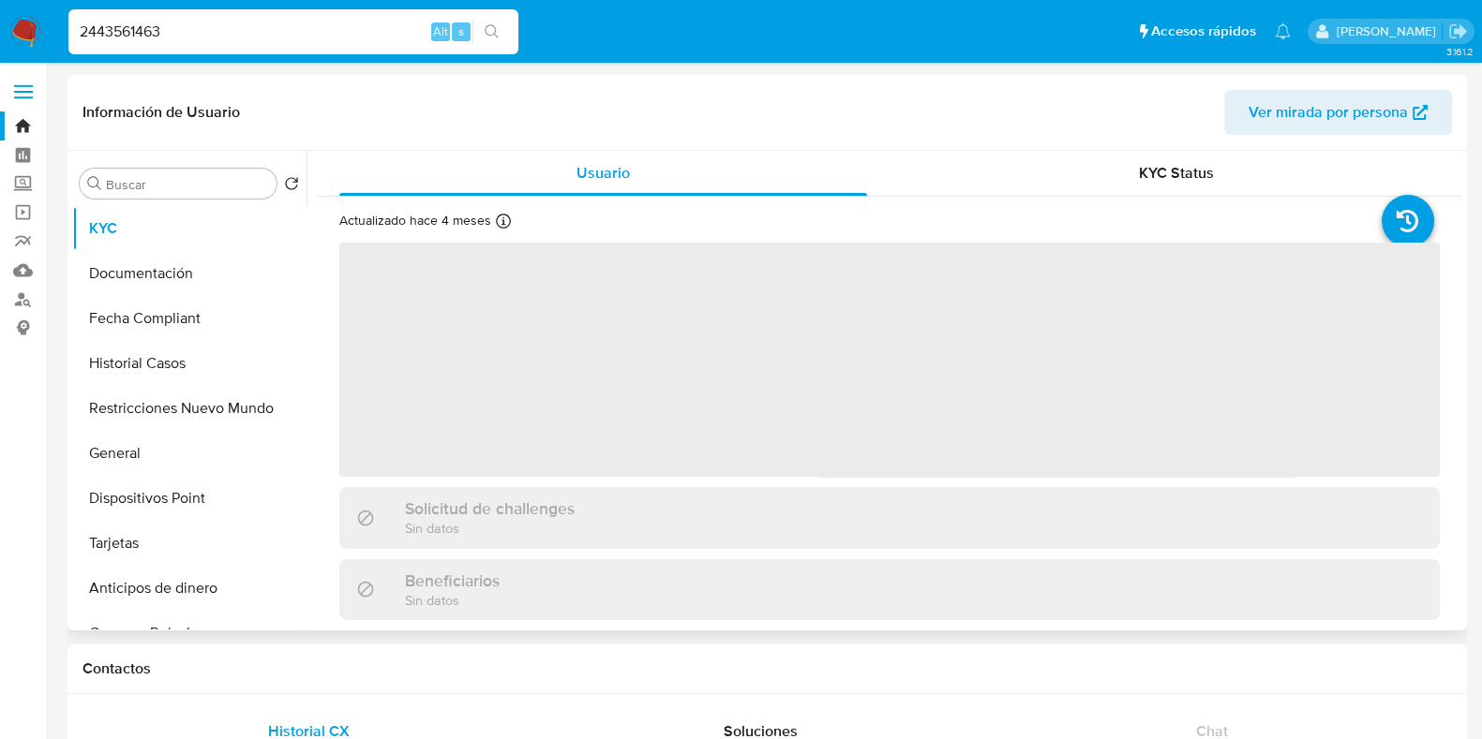
select select "10"
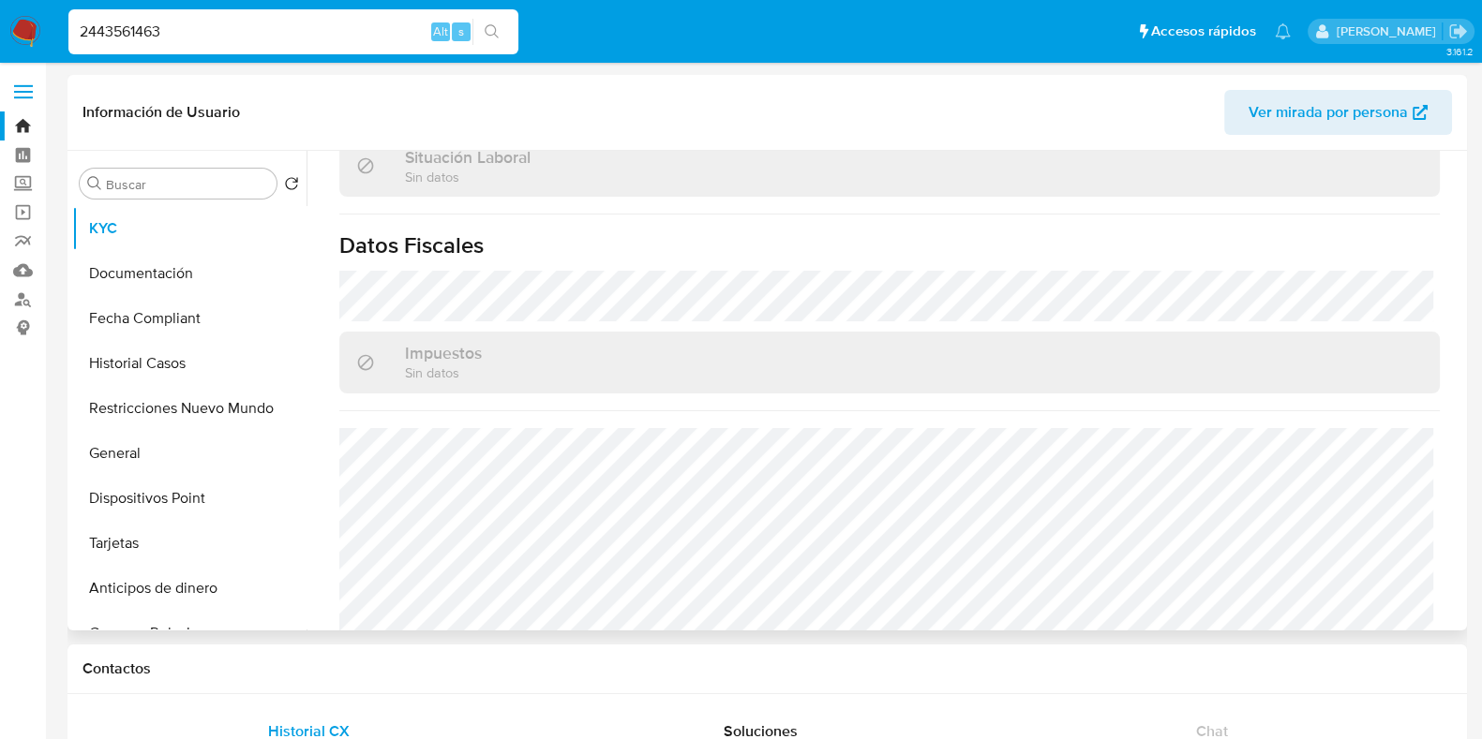
scroll to position [1054, 0]
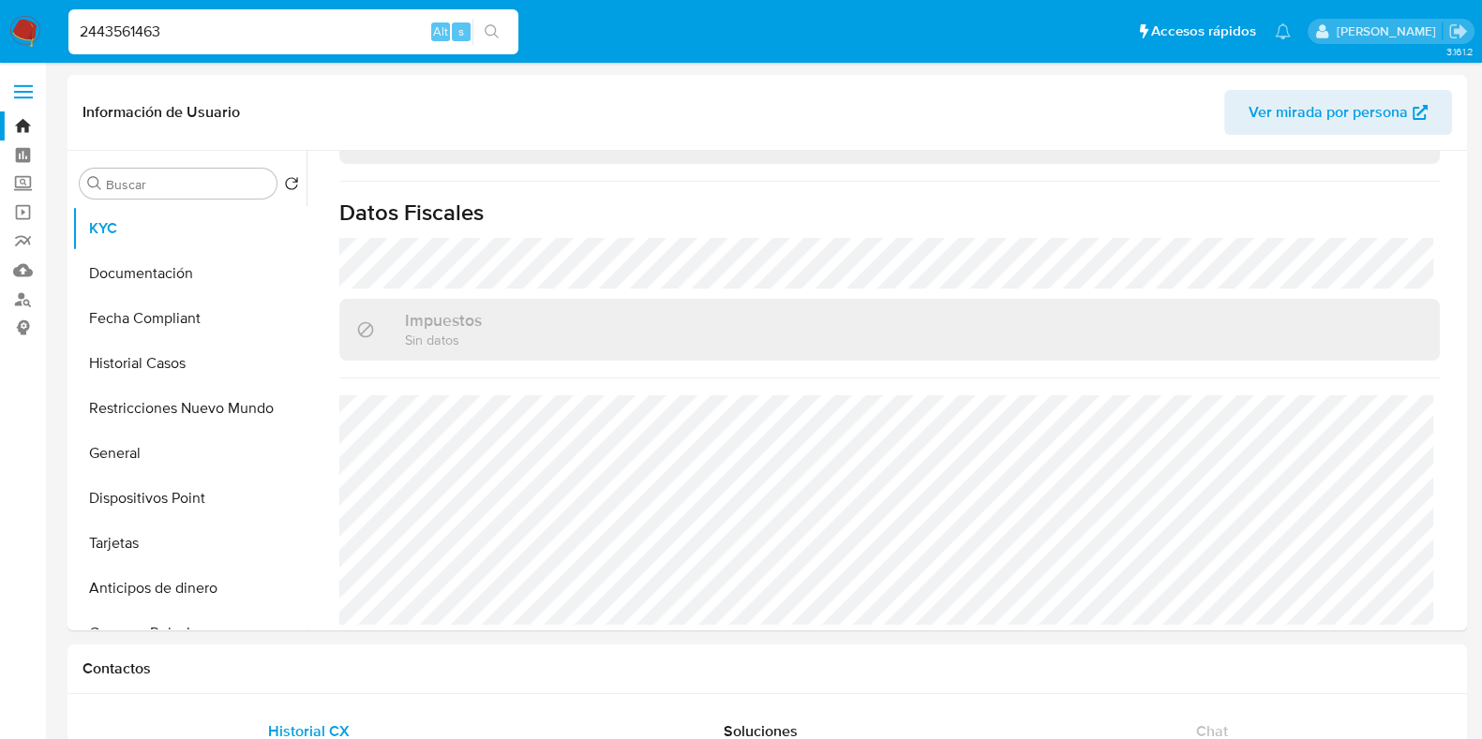
drag, startPoint x: 184, startPoint y: 24, endPoint x: 51, endPoint y: 22, distance: 133.1
click at [51, 22] on nav "Pausado Ver notificaciones 2443561463 Alt s Accesos rápidos Presiona las siguie…" at bounding box center [741, 31] width 1482 height 63
paste input "330388408"
type input "2330388408"
select select "10"
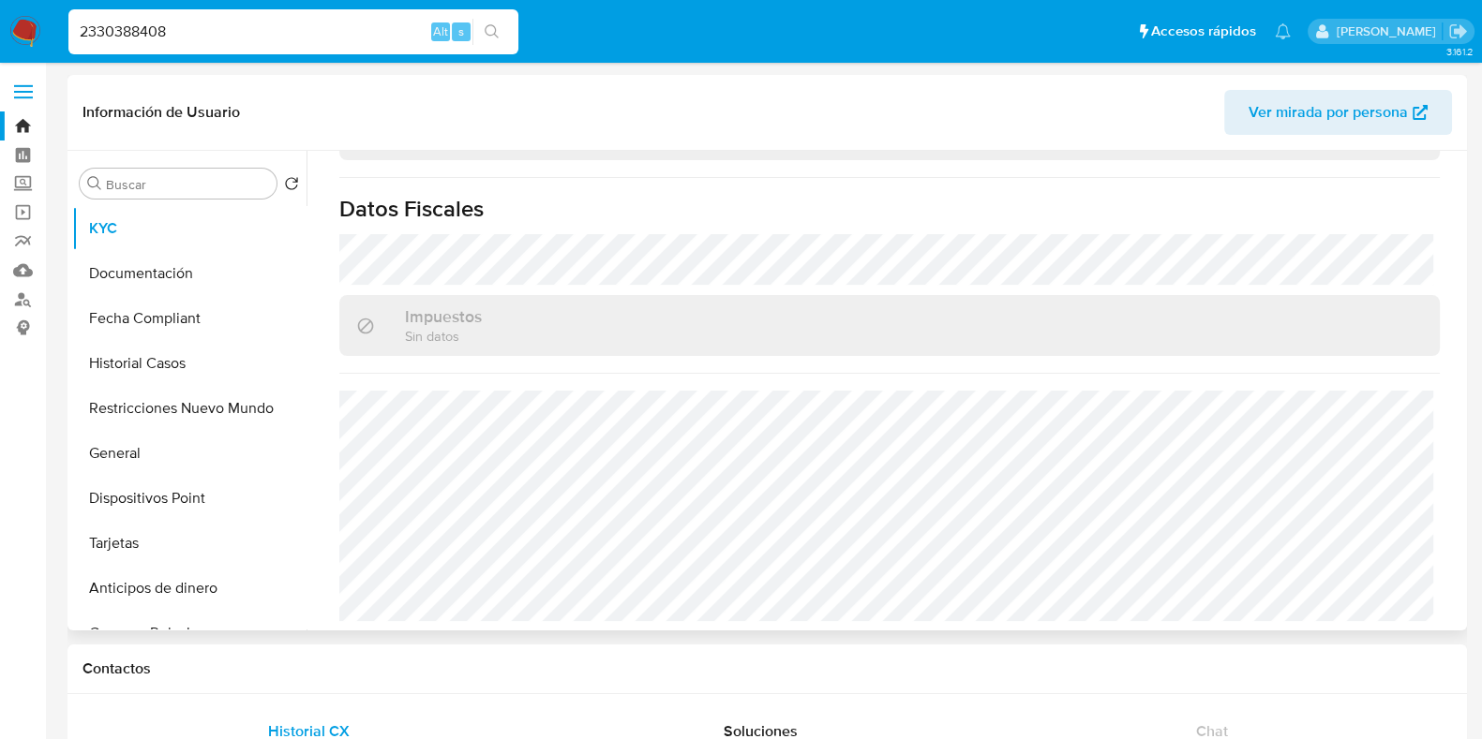
scroll to position [1034, 0]
